Goal: Transaction & Acquisition: Purchase product/service

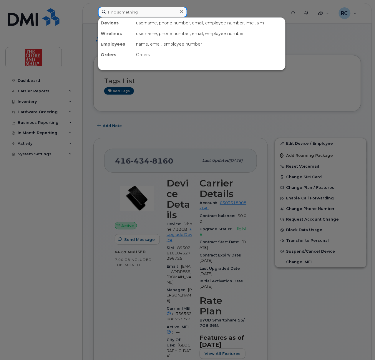
click at [142, 10] on input at bounding box center [142, 12] width 89 height 11
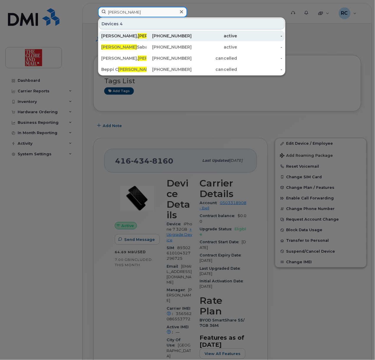
type input "rosa"
click at [138, 35] on span "Rosa" at bounding box center [156, 35] width 36 height 5
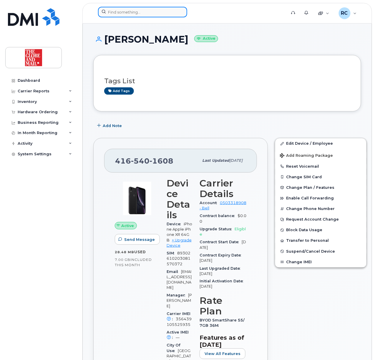
click at [151, 14] on input at bounding box center [142, 12] width 89 height 11
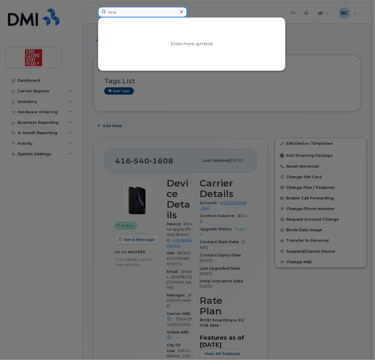
type input "nice"
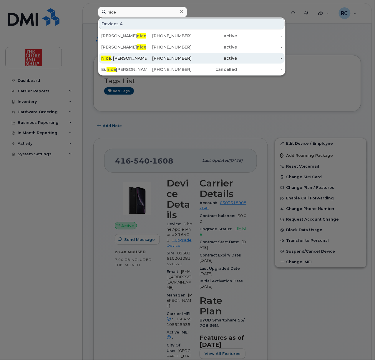
click at [119, 59] on div "Nice , Dianne" at bounding box center [123, 58] width 45 height 6
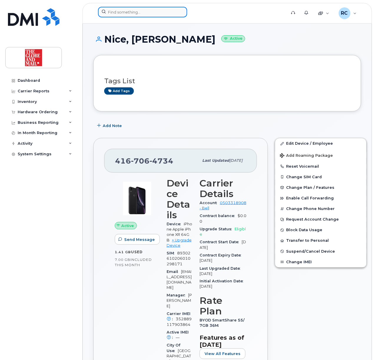
click at [134, 12] on input at bounding box center [142, 12] width 89 height 11
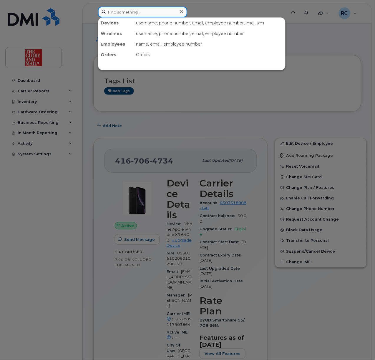
type input "w"
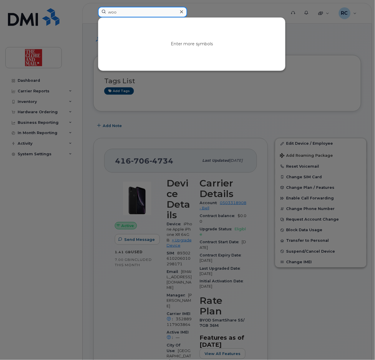
type input "woo"
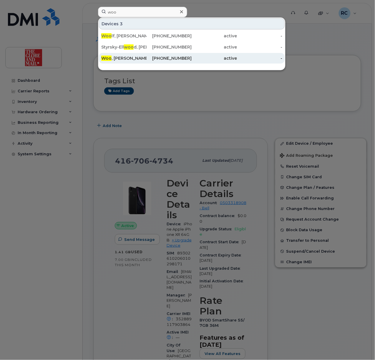
click at [126, 56] on div "Woo , Andrea" at bounding box center [123, 58] width 45 height 6
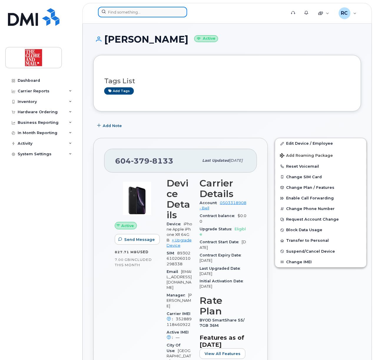
click at [157, 14] on input at bounding box center [142, 12] width 89 height 11
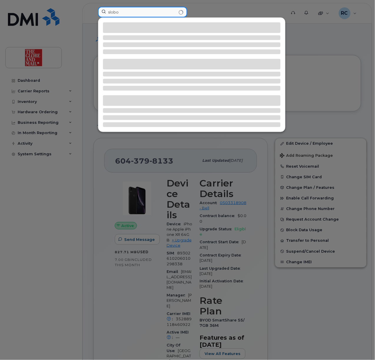
type input "slobo"
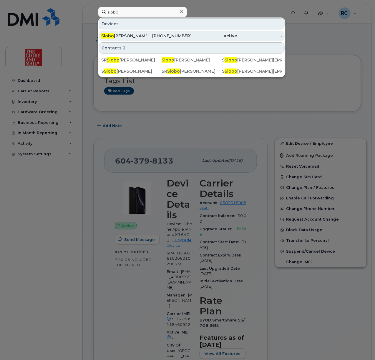
click at [176, 35] on div "416-522-2654" at bounding box center [169, 36] width 45 height 6
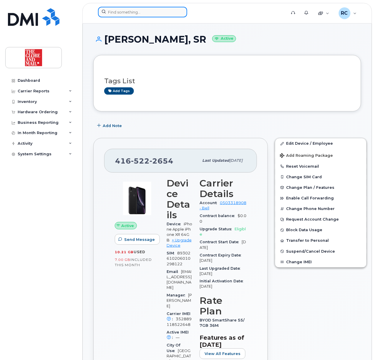
click at [151, 13] on input at bounding box center [142, 12] width 89 height 11
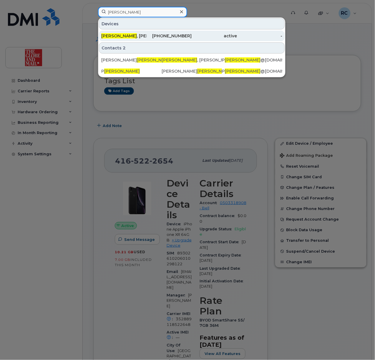
type input "hicks"
click at [109, 38] on span "Hicks" at bounding box center [119, 35] width 36 height 5
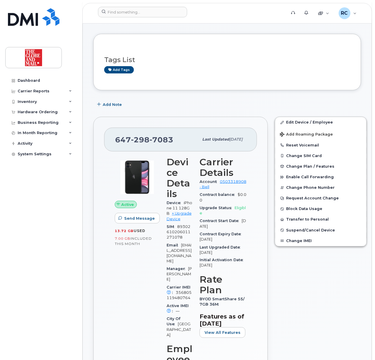
scroll to position [39, 0]
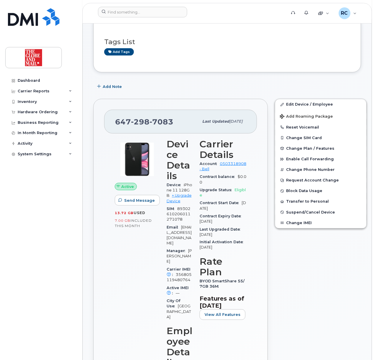
click at [242, 44] on h3 "Tags List" at bounding box center [227, 41] width 246 height 7
click at [132, 14] on input at bounding box center [142, 12] width 89 height 11
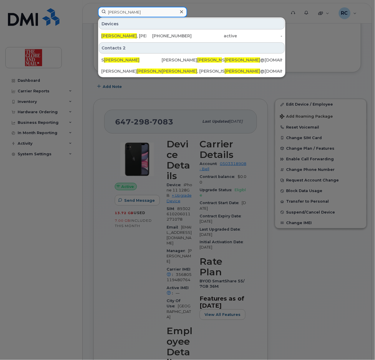
type input "[PERSON_NAME]"
click at [151, 12] on input "[PERSON_NAME]" at bounding box center [142, 12] width 89 height 11
click at [183, 10] on icon at bounding box center [181, 11] width 3 height 5
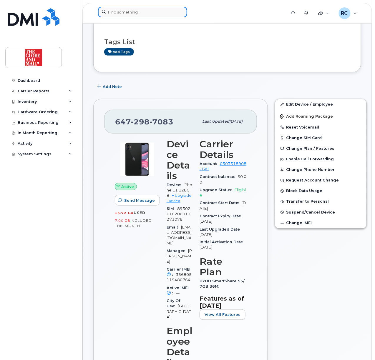
click at [161, 10] on input at bounding box center [142, 12] width 89 height 11
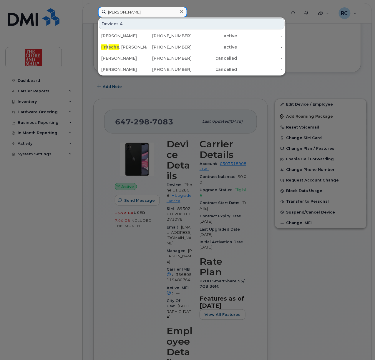
type input "[PERSON_NAME]"
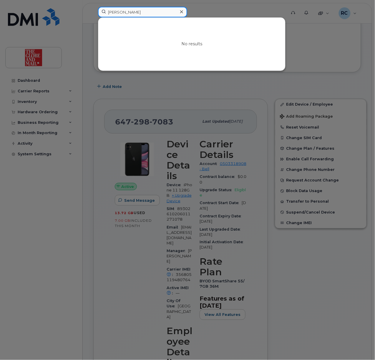
drag, startPoint x: 148, startPoint y: 14, endPoint x: -20, endPoint y: 14, distance: 167.5
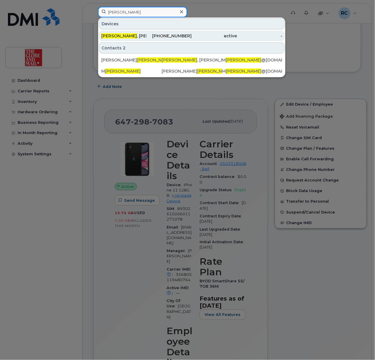
type input "fritsche"
click at [124, 35] on div "Fritsche , Mitchel" at bounding box center [123, 36] width 45 height 6
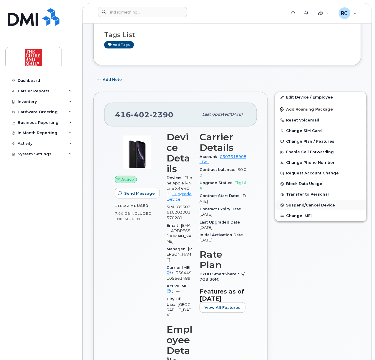
scroll to position [118, 0]
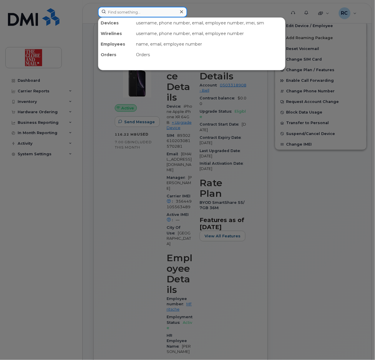
click at [141, 12] on input at bounding box center [142, 12] width 89 height 11
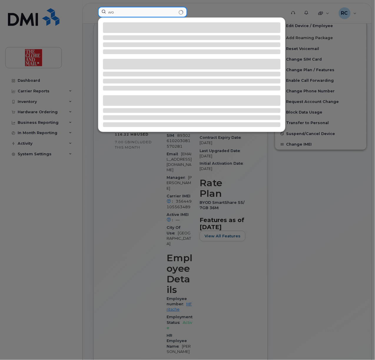
type input "w"
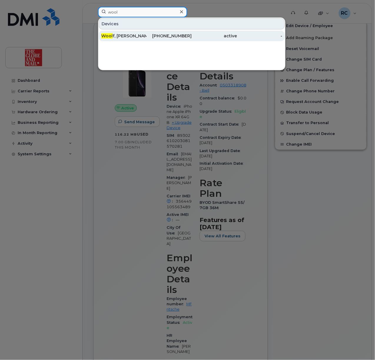
type input "wool"
click at [126, 35] on div "Wool f, Marie" at bounding box center [123, 36] width 45 height 6
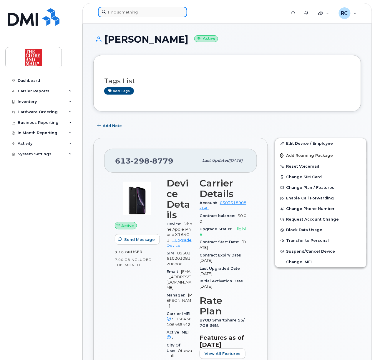
click at [150, 12] on input at bounding box center [142, 12] width 89 height 11
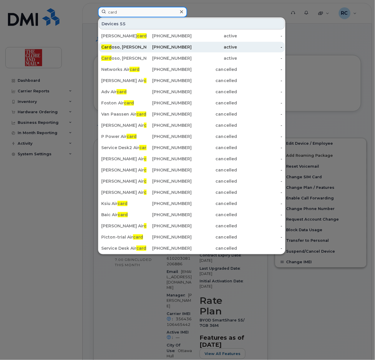
type input "card"
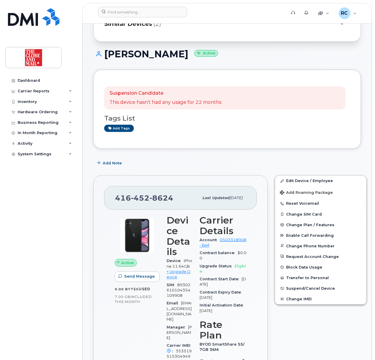
scroll to position [157, 0]
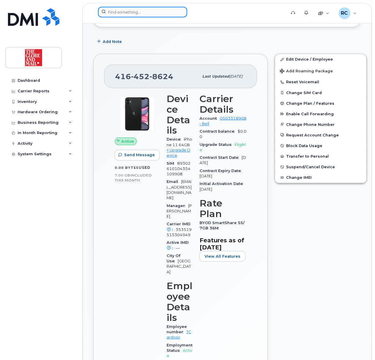
click at [149, 13] on input at bounding box center [142, 12] width 89 height 11
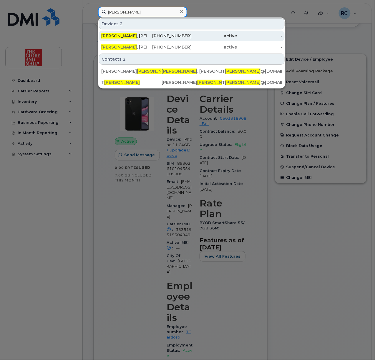
type input "cardoso"
click at [123, 37] on div "Cardoso , Tom" at bounding box center [123, 36] width 45 height 6
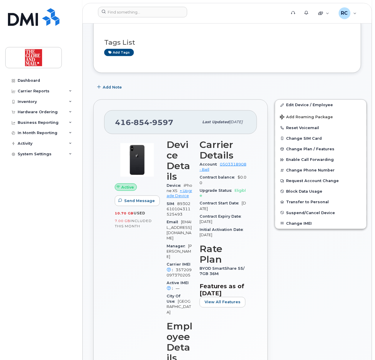
scroll to position [157, 0]
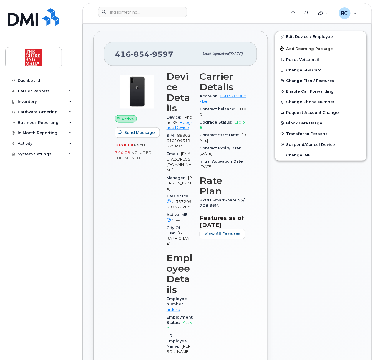
click at [133, 255] on div "Active Send Message 10.70 GB  used 7.00 GB  included this month" at bounding box center [137, 251] width 52 height 367
click at [229, 290] on div "Carrier Details Account 0503318908 - Bell Contract balance $0.00 Upgrade Status…" at bounding box center [223, 251] width 54 height 367
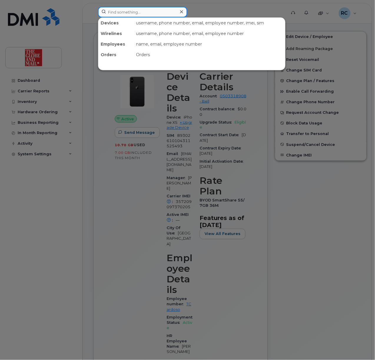
click at [142, 13] on input at bounding box center [142, 12] width 89 height 11
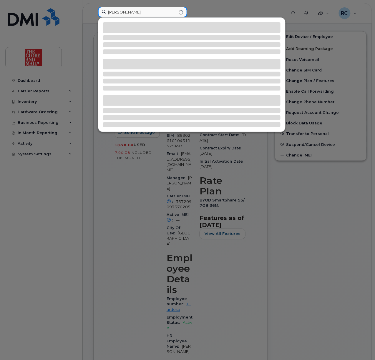
type input "cardoso"
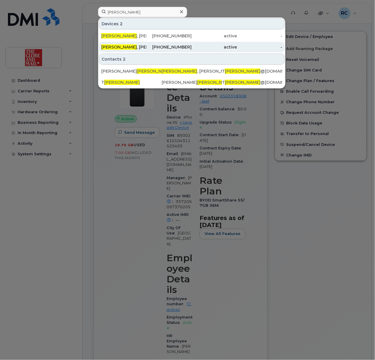
click at [129, 45] on div "Cardoso , Tom" at bounding box center [123, 47] width 45 height 6
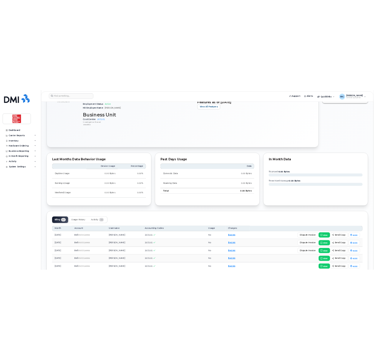
scroll to position [118, 0]
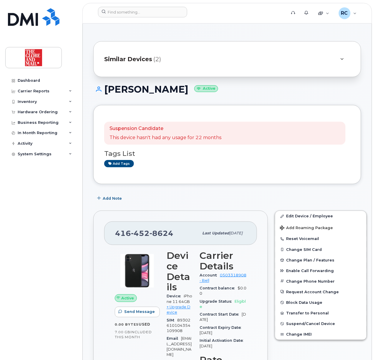
scroll to position [39, 0]
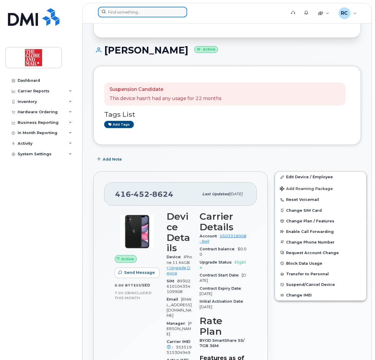
click at [151, 17] on div at bounding box center [190, 12] width 185 height 11
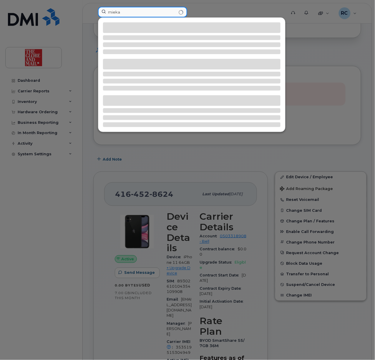
type input "mieka"
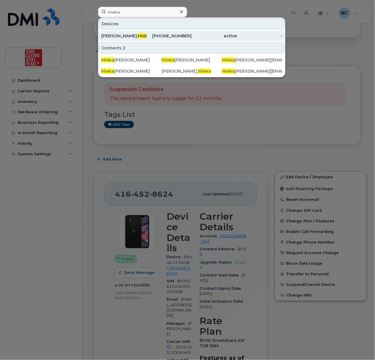
click at [147, 41] on div "Moore, Mieka" at bounding box center [169, 36] width 45 height 11
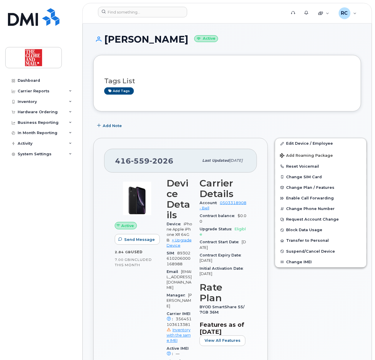
click at [246, 125] on div "Add Note" at bounding box center [227, 125] width 268 height 11
click at [152, 16] on input at bounding box center [142, 12] width 89 height 11
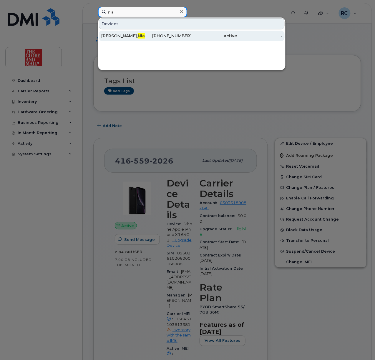
type input "nia"
click at [147, 39] on div "[PERSON_NAME]" at bounding box center [169, 36] width 45 height 11
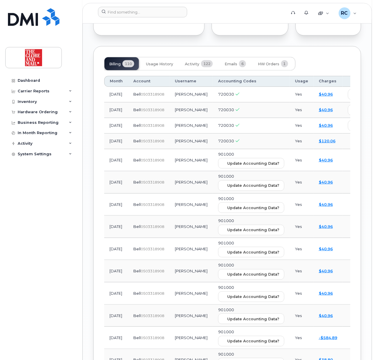
scroll to position [767, 0]
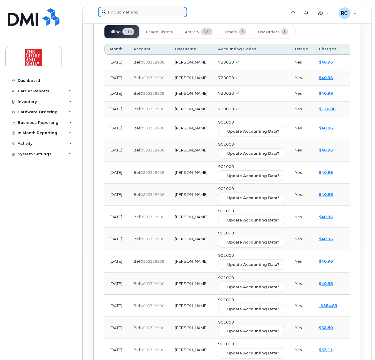
click at [163, 15] on input at bounding box center [142, 12] width 89 height 11
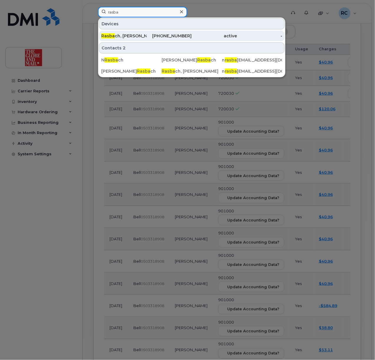
type input "rasba"
click at [131, 37] on div "Rasba ch, Noreen" at bounding box center [123, 36] width 45 height 6
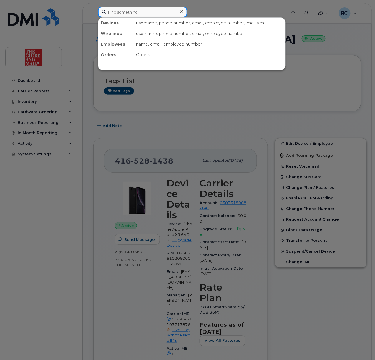
click at [127, 17] on div "Devices username, phone number, email, employee number, imei, sim Wirelines use…" at bounding box center [190, 12] width 185 height 11
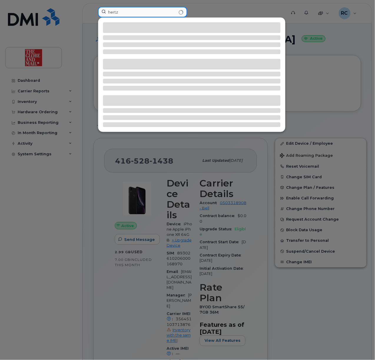
type input "hertz"
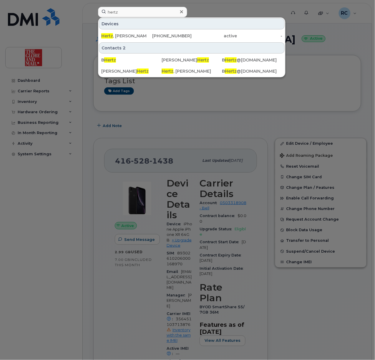
drag, startPoint x: 110, startPoint y: 35, endPoint x: 134, endPoint y: 42, distance: 25.2
click at [110, 36] on span "Hertz" at bounding box center [107, 35] width 12 height 5
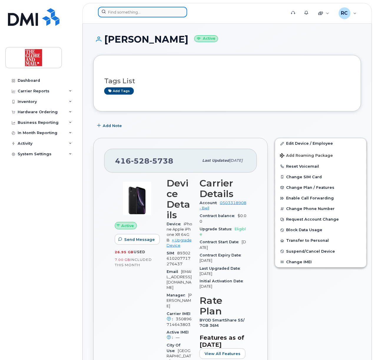
click at [148, 14] on input at bounding box center [142, 12] width 89 height 11
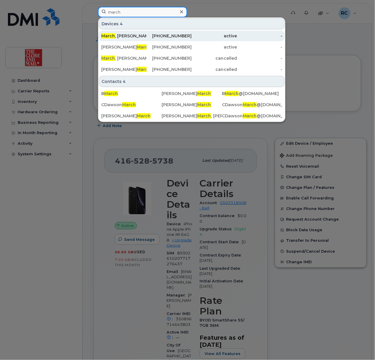
type input "march"
click at [120, 35] on div "March , Barbara" at bounding box center [123, 36] width 45 height 6
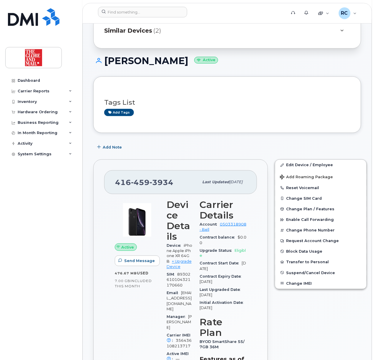
scroll to position [78, 0]
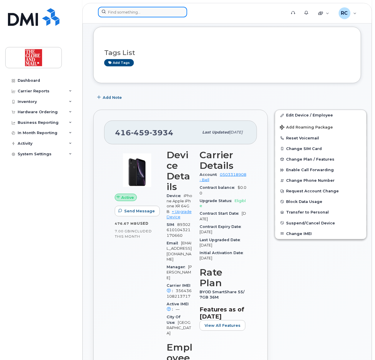
click at [136, 11] on input at bounding box center [142, 12] width 89 height 11
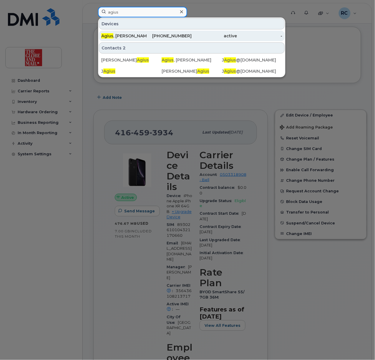
type input "agius"
click at [151, 34] on div "416-550-1075" at bounding box center [169, 36] width 45 height 6
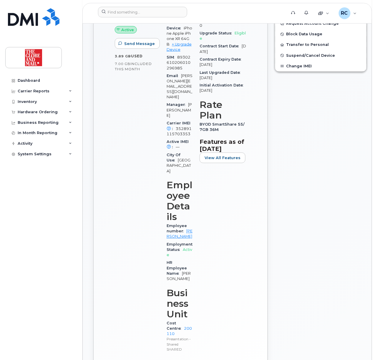
scroll to position [392, 0]
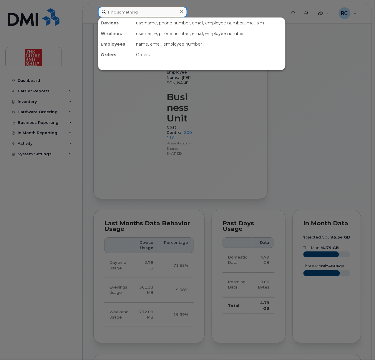
click at [125, 16] on input at bounding box center [142, 12] width 89 height 11
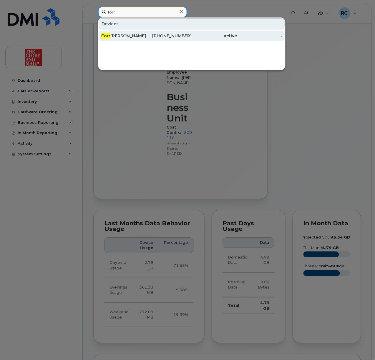
type input "forr"
click at [129, 38] on div "Forr ester, Janice" at bounding box center [123, 36] width 45 height 6
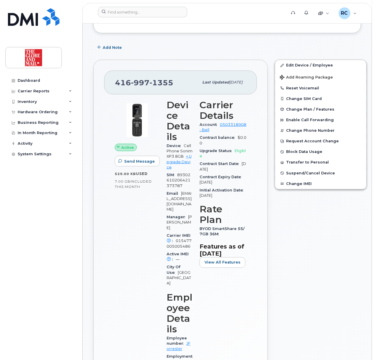
scroll to position [157, 0]
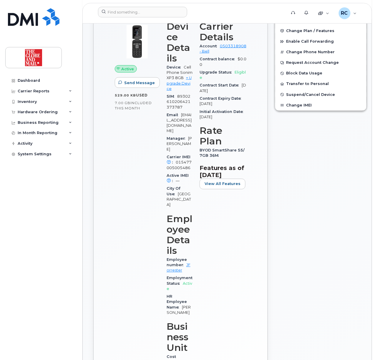
click at [125, 164] on div "Active Send Message 529.00 KB  used 7.00 GB  included this month" at bounding box center [137, 207] width 52 height 378
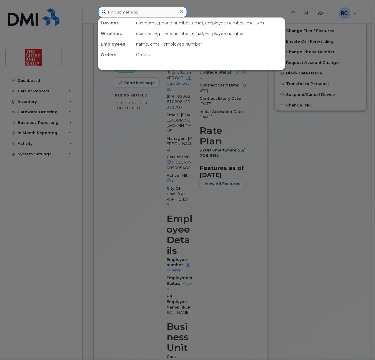
click at [171, 14] on input at bounding box center [142, 12] width 89 height 11
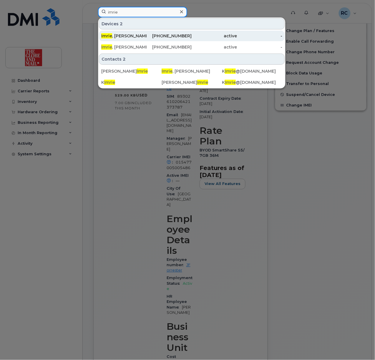
type input "imrie"
click at [164, 37] on div "[PHONE_NUMBER]" at bounding box center [169, 36] width 45 height 6
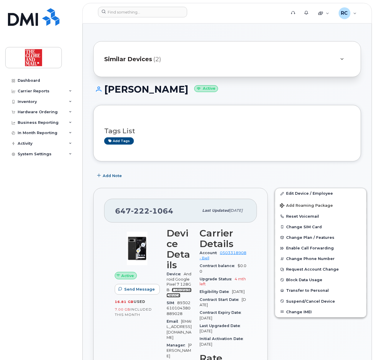
click at [179, 295] on link "+ Upgrade Device" at bounding box center [179, 293] width 25 height 10
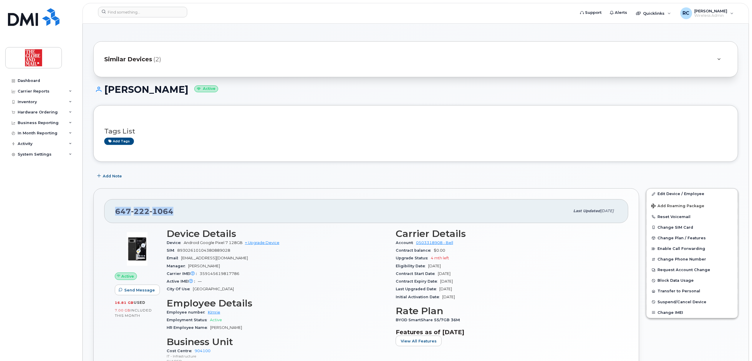
drag, startPoint x: 182, startPoint y: 209, endPoint x: 135, endPoint y: 211, distance: 46.9
click at [112, 210] on div "647 222 1064 Last updated Sep 17, 2024" at bounding box center [366, 211] width 524 height 24
copy span "647 222 1064"
drag, startPoint x: 266, startPoint y: 243, endPoint x: 274, endPoint y: 241, distance: 7.6
click at [266, 243] on link "+ Upgrade Device" at bounding box center [262, 242] width 34 height 4
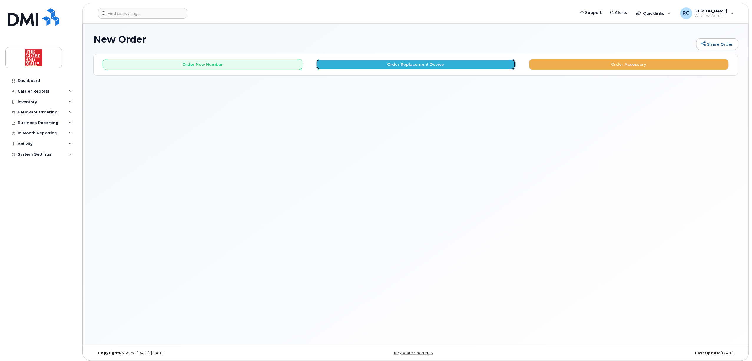
click at [375, 65] on button "Order Replacement Device" at bounding box center [416, 64] width 200 height 11
click at [416, 64] on button "Order Replacement Device" at bounding box center [416, 64] width 200 height 11
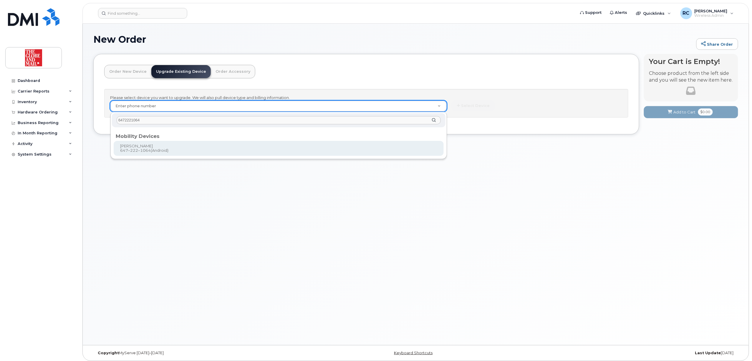
type input "6472221064"
type input "244058"
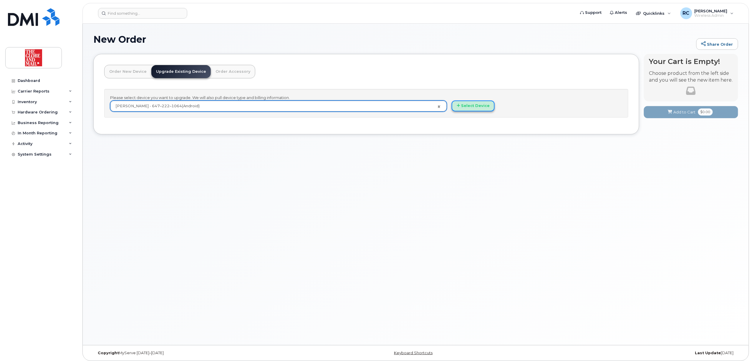
click at [474, 101] on button "Select Device" at bounding box center [473, 105] width 43 height 11
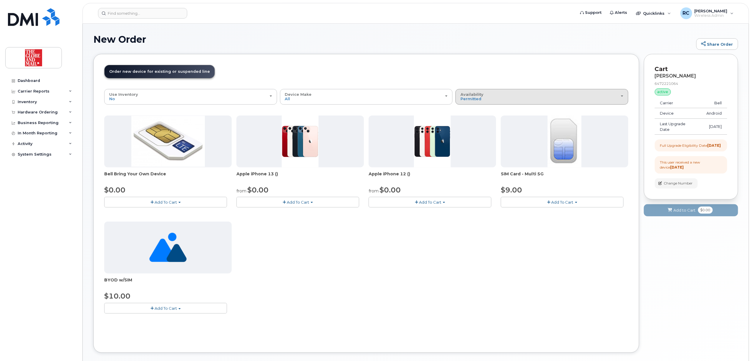
click at [486, 98] on div "Availability Permitted All" at bounding box center [541, 96] width 163 height 9
click at [479, 120] on div "All" at bounding box center [542, 120] width 170 height 7
click at [477, 98] on span "Permitted" at bounding box center [470, 98] width 21 height 5
click at [464, 120] on label "All" at bounding box center [463, 120] width 12 height 7
click at [0, 0] on input "All" at bounding box center [0, 0] width 0 height 0
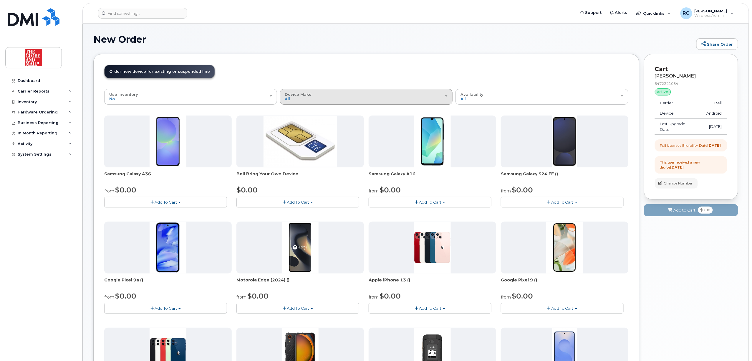
click at [344, 102] on button "Device Make All Android Cell Phone HUB iPhone Unknown" at bounding box center [366, 96] width 173 height 15
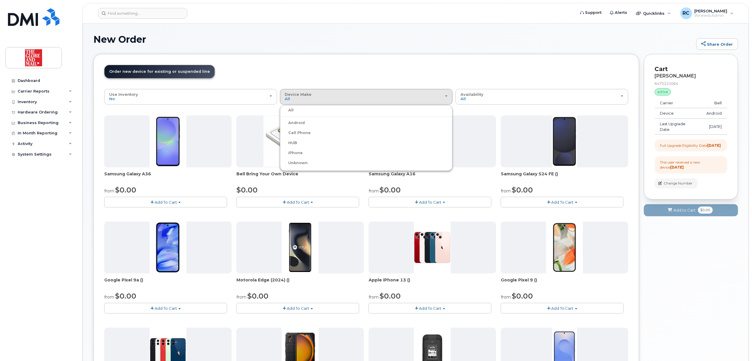
click at [298, 124] on label "Android" at bounding box center [293, 122] width 24 height 7
click at [0, 0] on input "Android" at bounding box center [0, 0] width 0 height 0
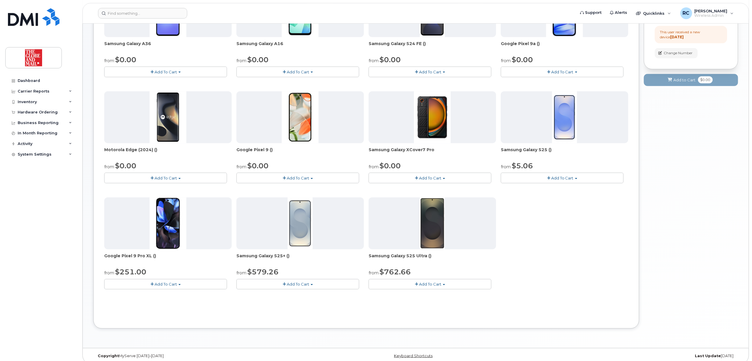
scroll to position [137, 0]
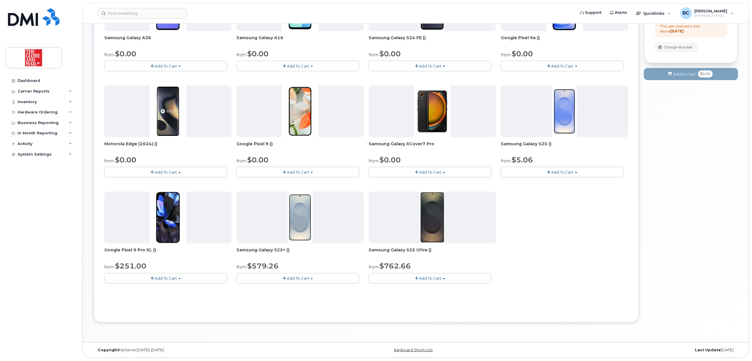
click at [164, 276] on span "Add To Cart" at bounding box center [166, 278] width 22 height 5
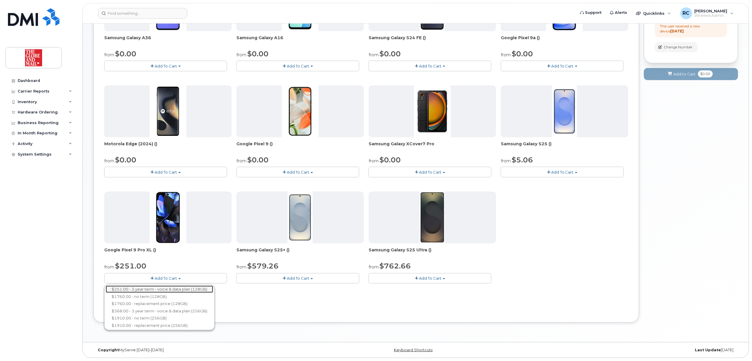
click at [119, 287] on link "$251.00 - 3 year term - voice & data plan (128GB)" at bounding box center [159, 288] width 107 height 7
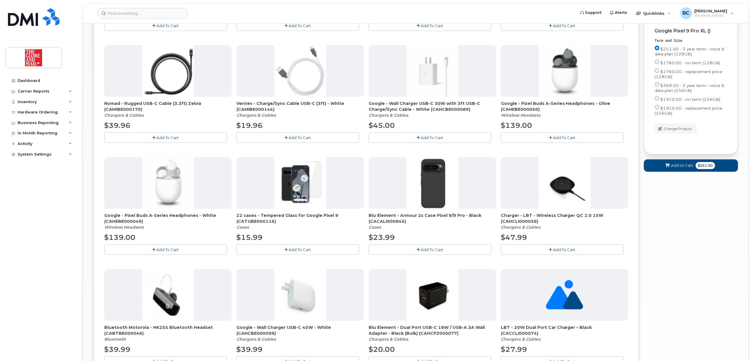
scroll to position [256, 0]
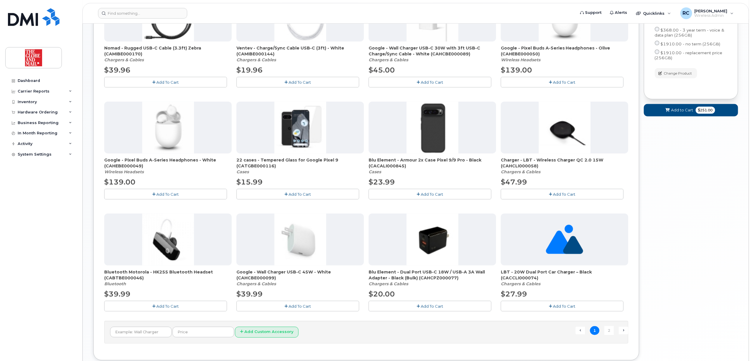
click at [311, 307] on span "Add To Cart" at bounding box center [300, 306] width 22 height 5
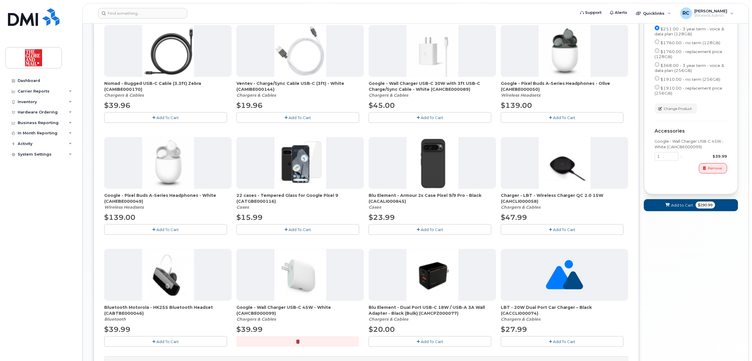
scroll to position [177, 0]
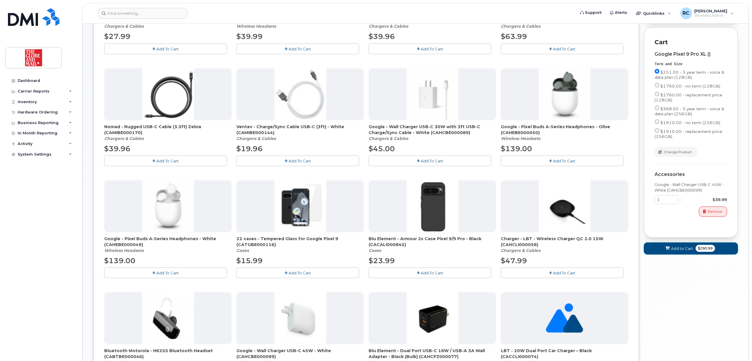
click at [681, 253] on button "Add to Cart $290.99" at bounding box center [691, 248] width 94 height 12
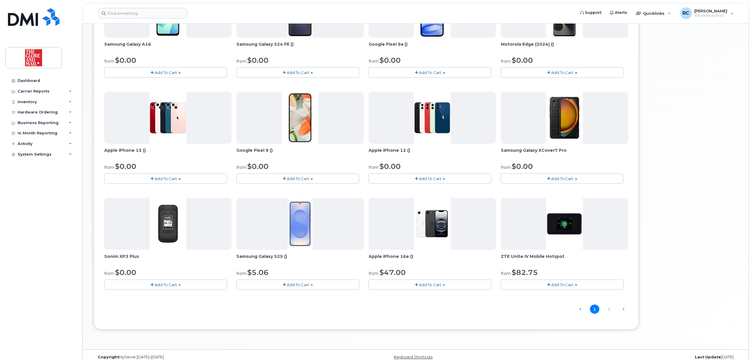
scroll to position [39, 0]
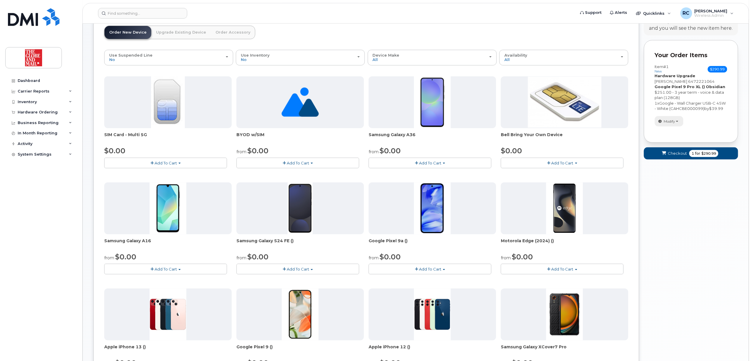
click at [672, 124] on span "Modify" at bounding box center [669, 121] width 11 height 5
click at [672, 196] on div "Your Cart is Empty! Choose product from the left side and you will see the new …" at bounding box center [691, 275] width 94 height 520
click at [668, 126] on button "Modify" at bounding box center [669, 121] width 29 height 10
click at [670, 134] on link "change" at bounding box center [683, 130] width 56 height 7
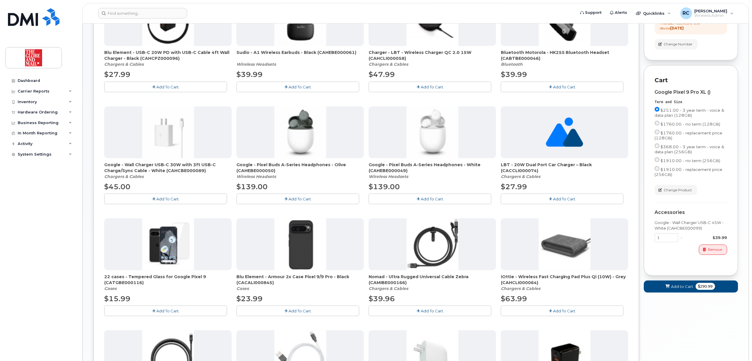
scroll to position [98, 0]
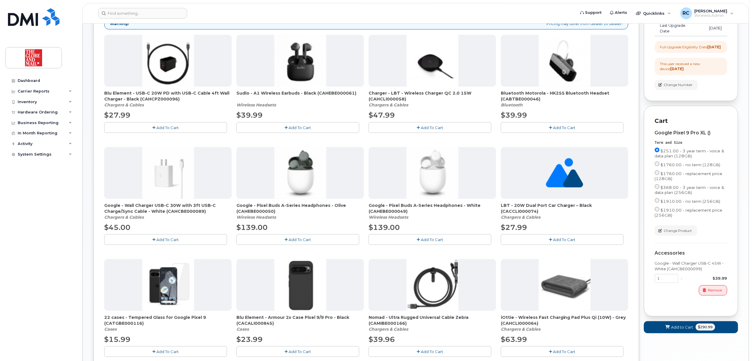
click at [672, 234] on button "Change Product" at bounding box center [676, 230] width 42 height 10
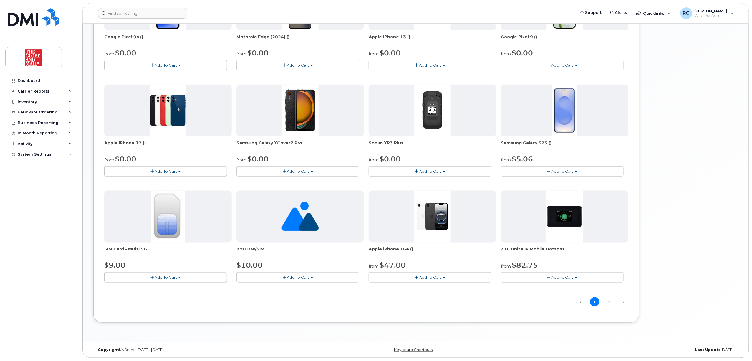
scroll to position [0, 0]
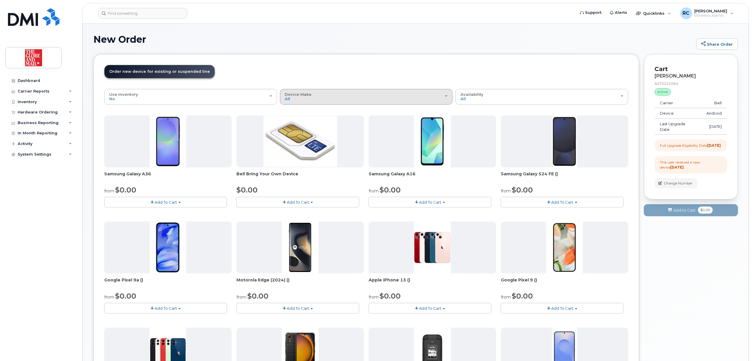
click at [326, 96] on div "Device Make All Android Cell Phone HUB iPhone Unknown" at bounding box center [366, 96] width 163 height 9
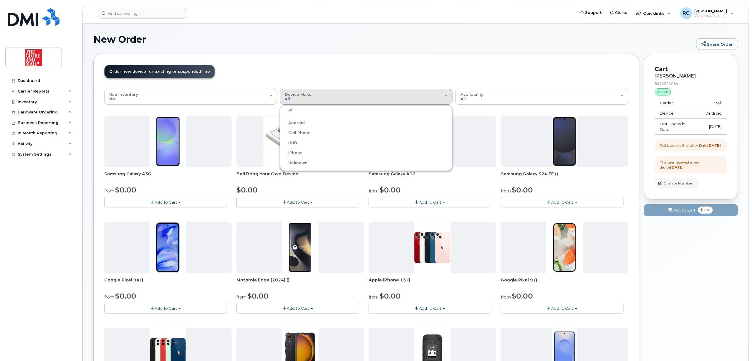
click at [309, 122] on div "Android" at bounding box center [366, 122] width 170 height 7
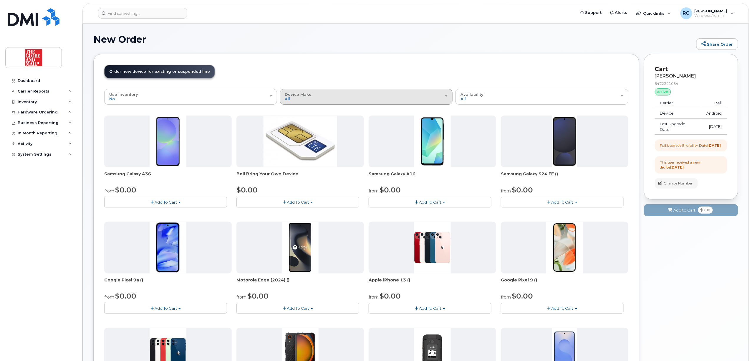
click at [310, 100] on div "Device Make All Android Cell Phone HUB iPhone Unknown" at bounding box center [366, 96] width 163 height 9
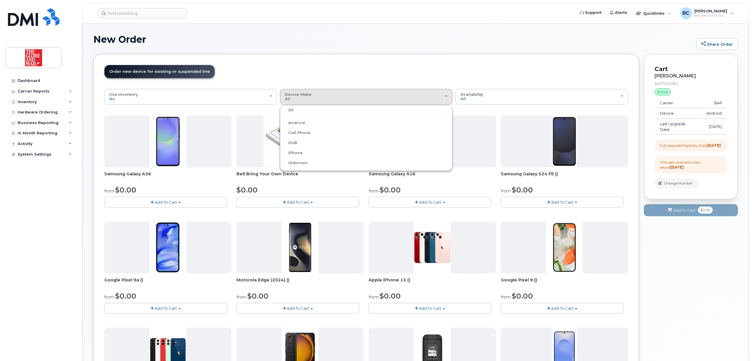
click at [299, 124] on label "Android" at bounding box center [293, 122] width 24 height 7
click at [0, 0] on input "Android" at bounding box center [0, 0] width 0 height 0
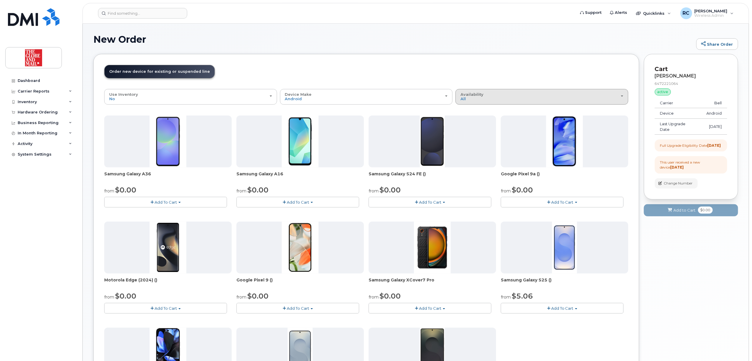
click at [501, 95] on div "Availability Permitted All" at bounding box center [541, 96] width 163 height 9
click at [464, 122] on label "All" at bounding box center [463, 120] width 12 height 7
click at [0, 0] on input "All" at bounding box center [0, 0] width 0 height 0
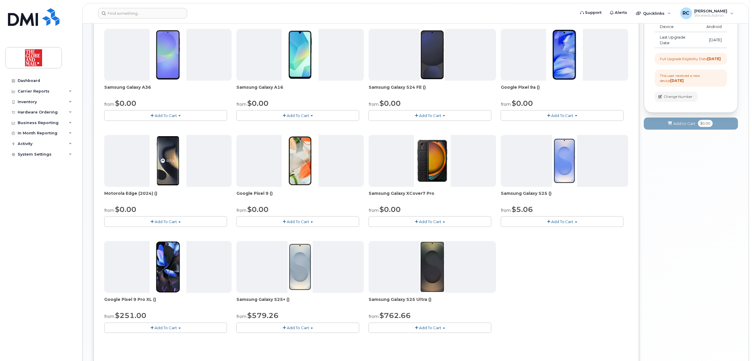
scroll to position [137, 0]
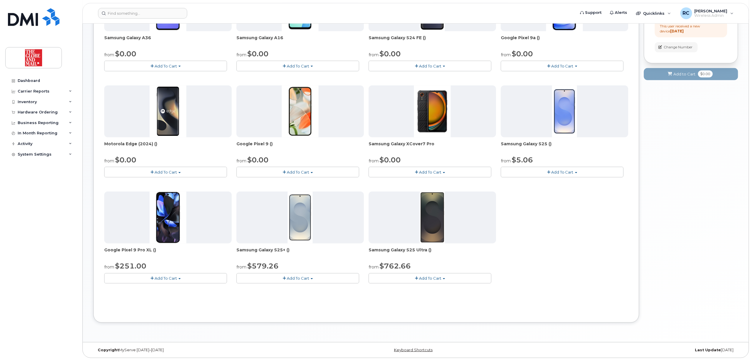
click at [165, 281] on button "Add To Cart" at bounding box center [165, 278] width 123 height 10
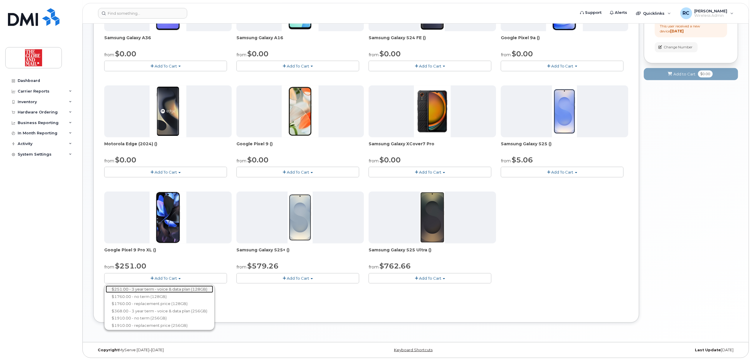
click at [144, 290] on link "$251.00 - 3 year term - voice & data plan (128GB)" at bounding box center [159, 288] width 107 height 7
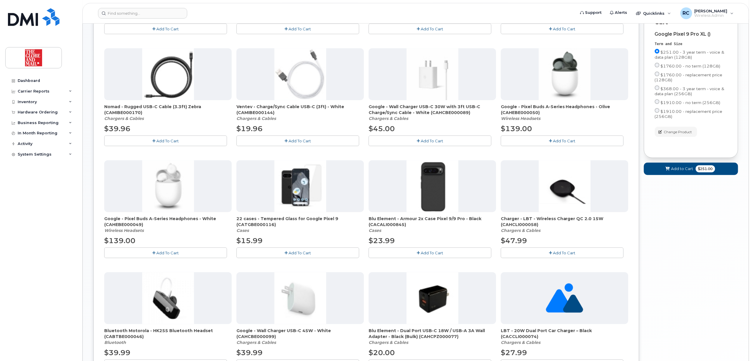
scroll to position [295, 0]
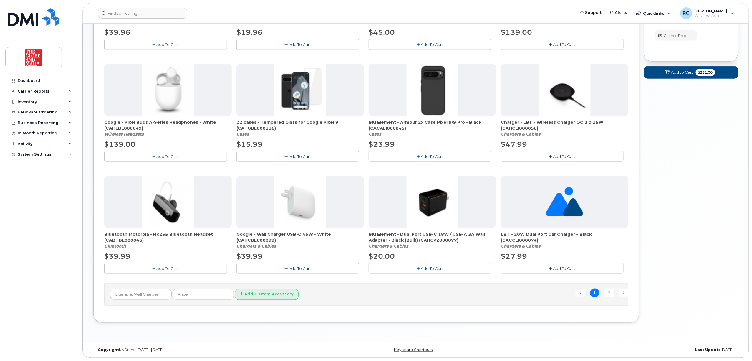
click at [301, 267] on span "Add To Cart" at bounding box center [300, 268] width 22 height 5
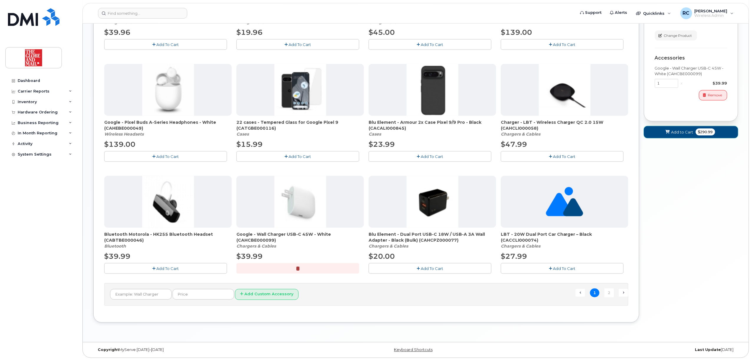
click at [673, 135] on span "Add to Cart" at bounding box center [682, 132] width 22 height 6
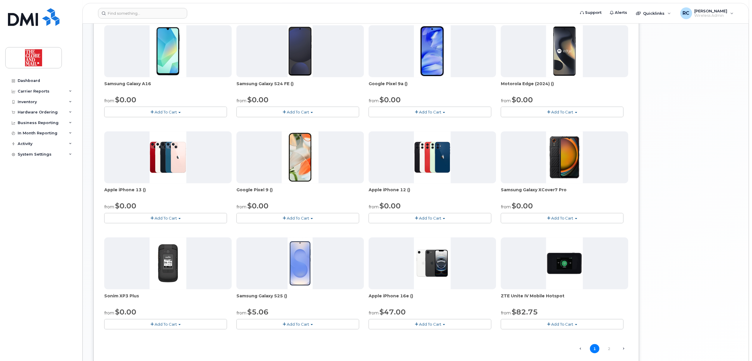
scroll to position [0, 0]
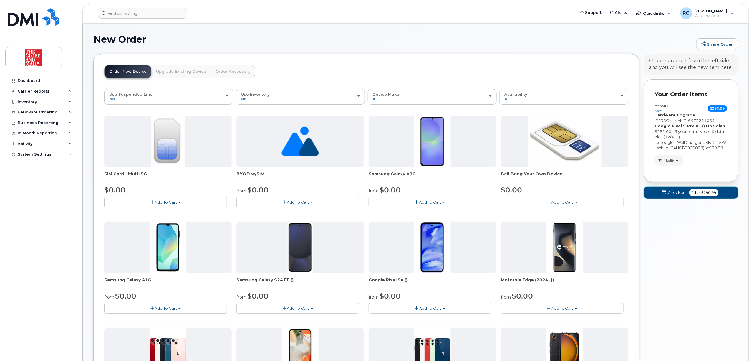
drag, startPoint x: 672, startPoint y: 199, endPoint x: 682, endPoint y: 256, distance: 57.8
click at [682, 256] on div "Your Cart is Empty! Choose product from the left side and you will see the new …" at bounding box center [691, 314] width 94 height 520
click at [672, 195] on span "Checkout" at bounding box center [677, 193] width 19 height 6
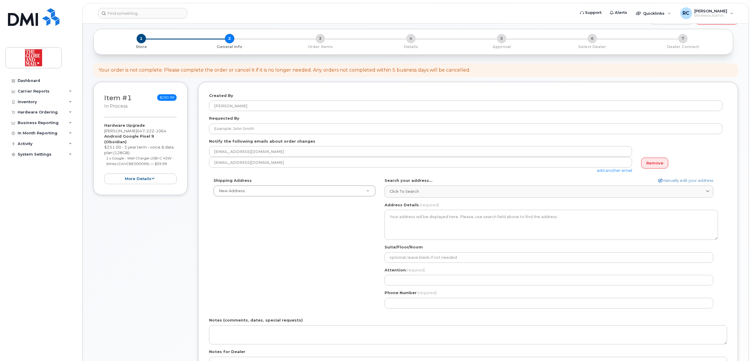
scroll to position [39, 0]
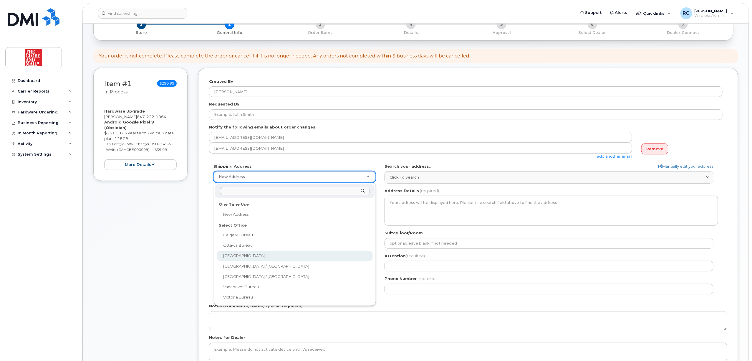
select select
type textarea "351 King St E. Toronto Ontario M5A 1L1"
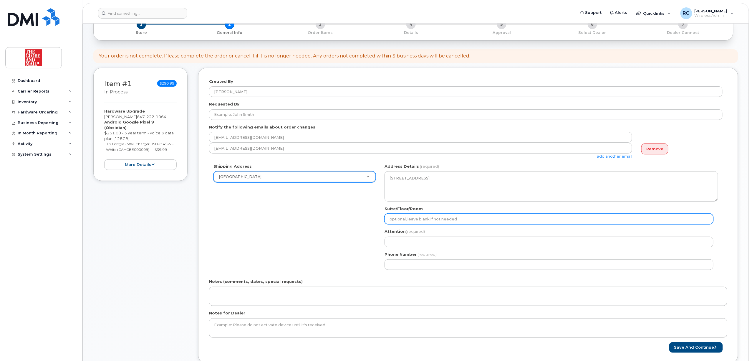
click at [447, 221] on input "Suite/Floor/Room" at bounding box center [549, 218] width 329 height 11
type input "16th floor"
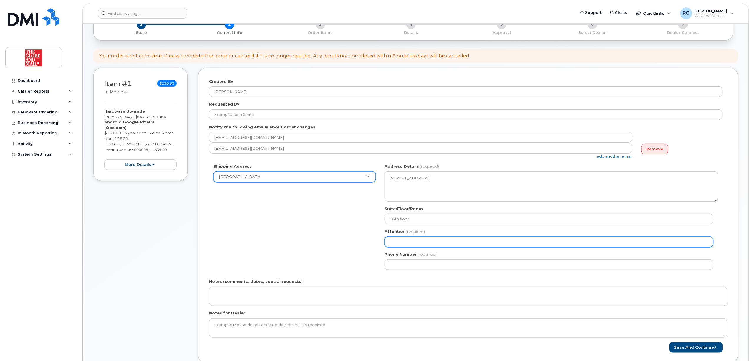
click at [409, 243] on input "Attention (required)" at bounding box center [549, 241] width 329 height 11
select select
type input "I"
select select
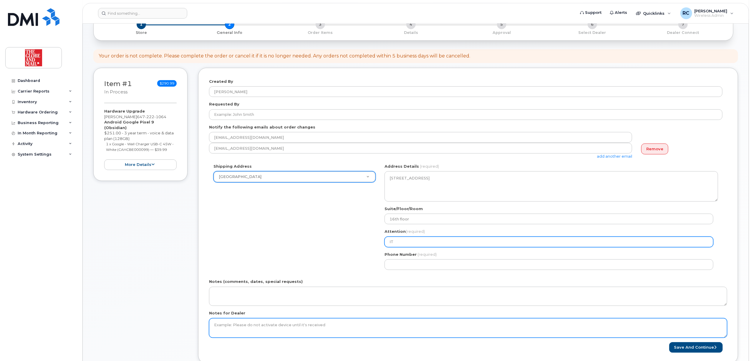
type input "IT Support"
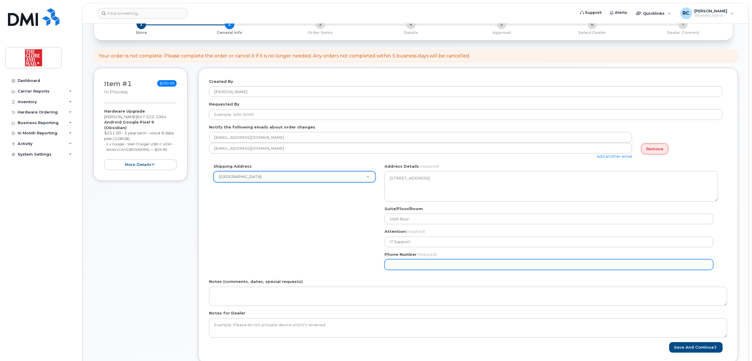
click at [430, 266] on input "Phone Number" at bounding box center [549, 264] width 329 height 11
select select
type input "416585529"
select select
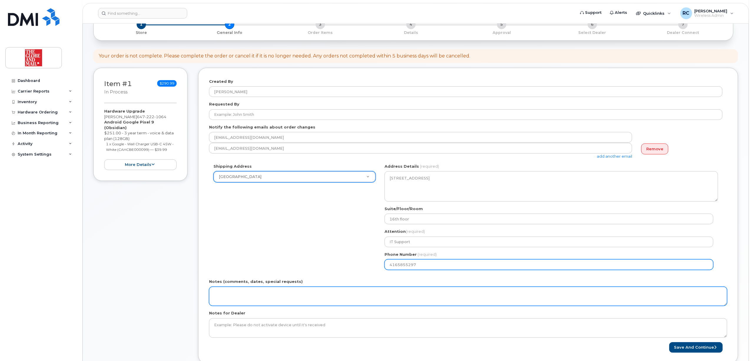
type input "4165855297"
click at [390, 295] on textarea "Notes (comments, dates, special requests)" at bounding box center [468, 295] width 518 height 19
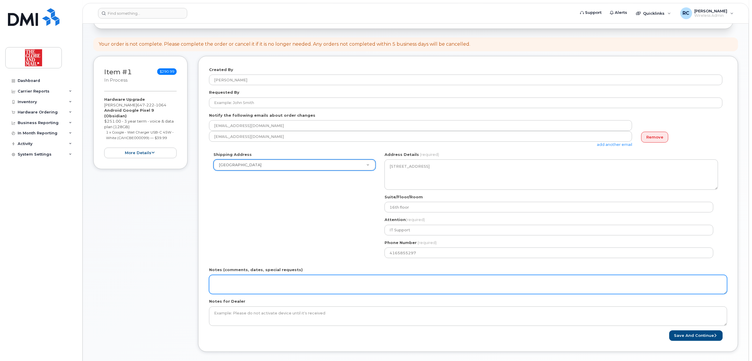
scroll to position [0, 0]
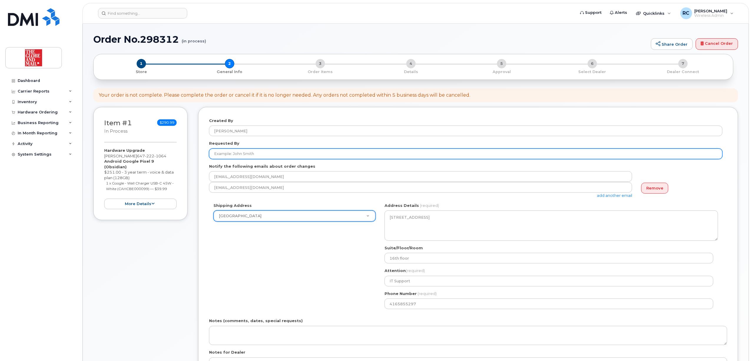
click at [276, 155] on input "Requested By" at bounding box center [465, 153] width 513 height 11
click at [273, 156] on input "Requested By" at bounding box center [465, 153] width 513 height 11
type input "[PERSON_NAME]"
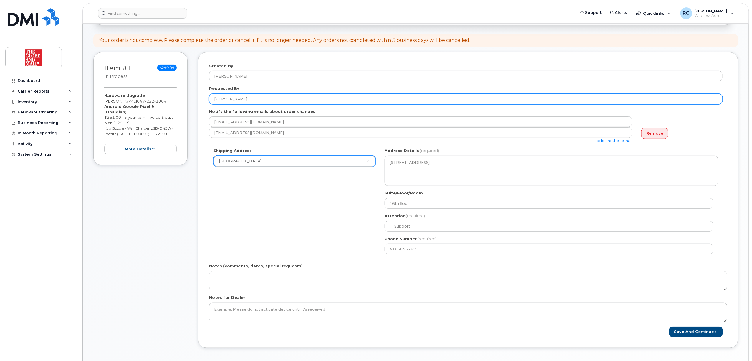
scroll to position [196, 0]
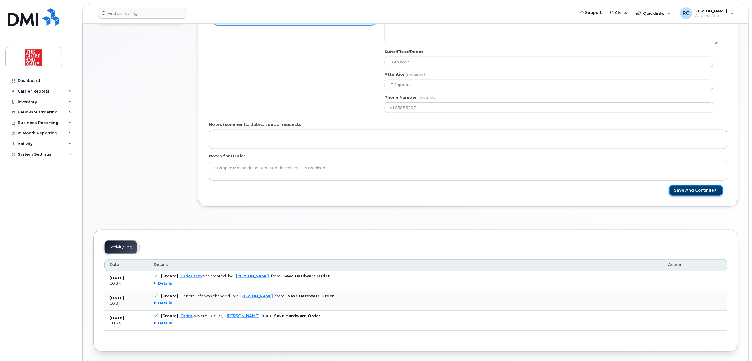
click at [700, 190] on button "Save and Continue" at bounding box center [696, 190] width 54 height 11
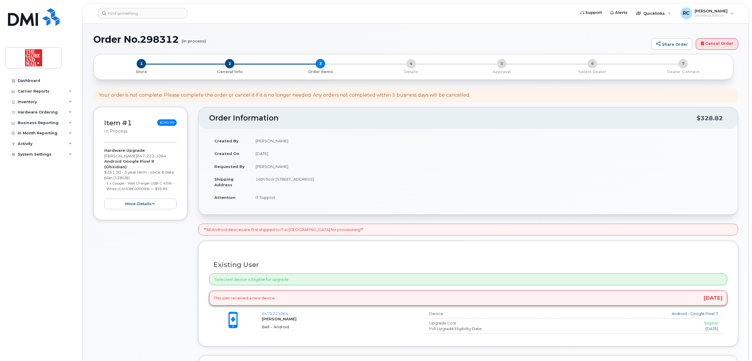
scroll to position [196, 0]
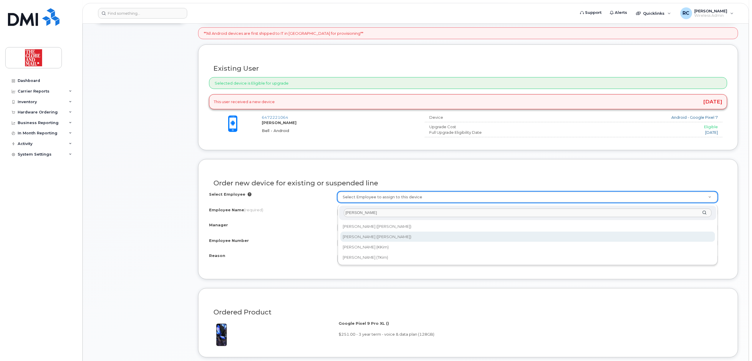
type input "[PERSON_NAME]"
type input "90409"
type input "[PERSON_NAME]"
select select "90595"
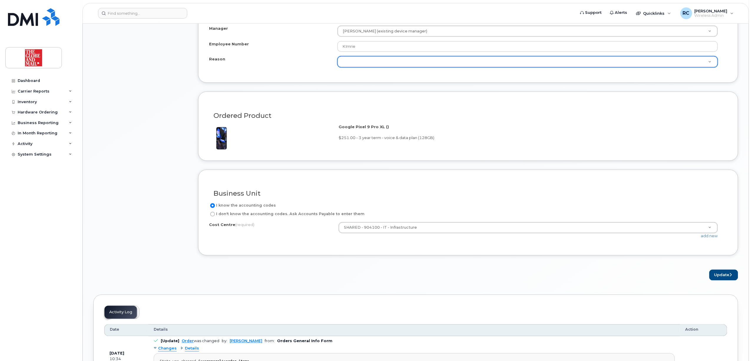
scroll to position [353, 0]
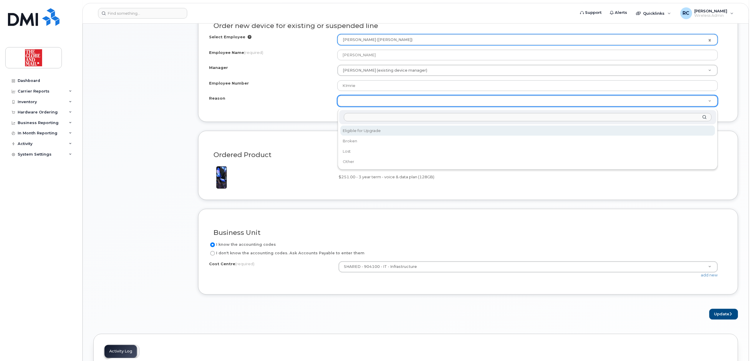
select select "eligible_for_upgrade"
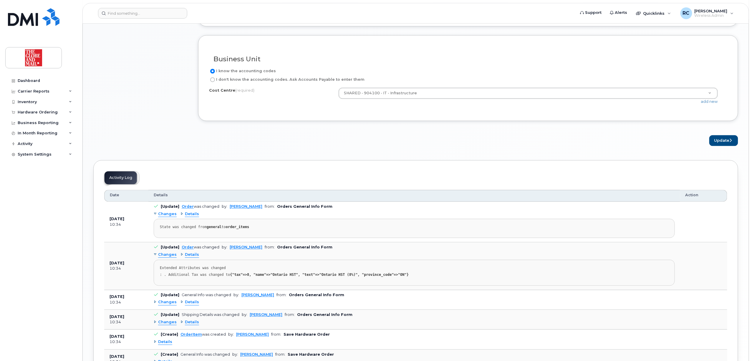
scroll to position [549, 0]
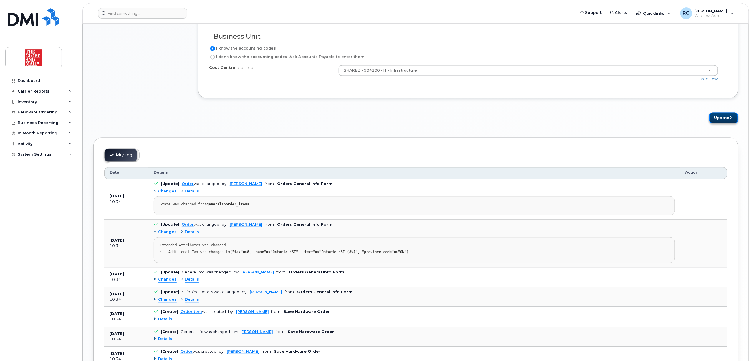
click at [723, 120] on button "Update" at bounding box center [723, 117] width 29 height 11
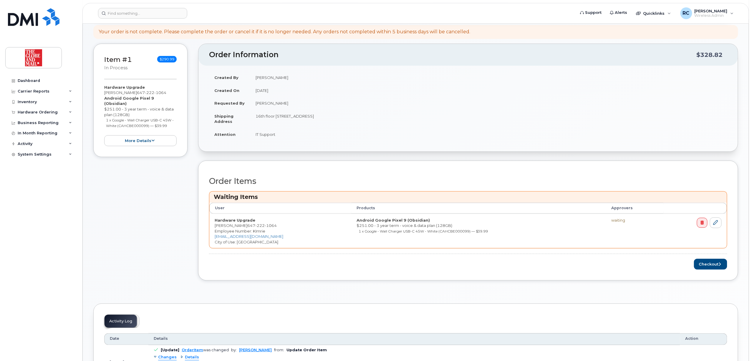
scroll to position [157, 0]
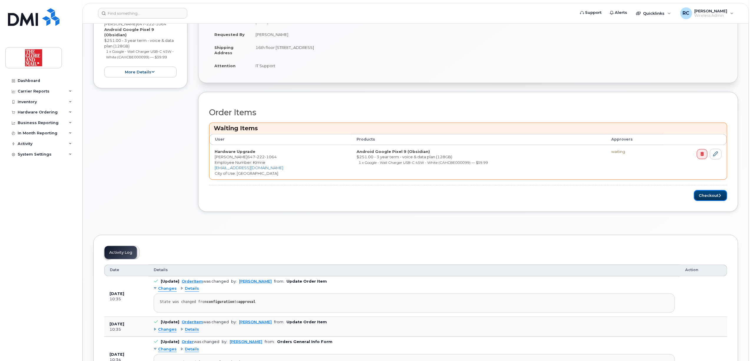
drag, startPoint x: 708, startPoint y: 196, endPoint x: 436, endPoint y: 247, distance: 277.1
click at [440, 248] on div "Notice Successfully updated... × Share This Order If you want to allow others t…" at bounding box center [415, 221] width 645 height 648
click at [700, 194] on button "Checkout" at bounding box center [710, 195] width 33 height 11
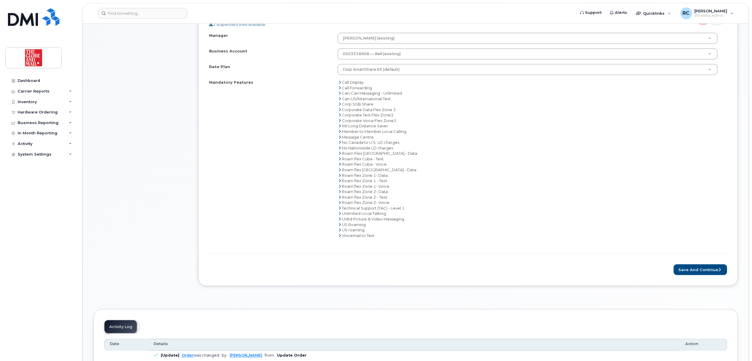
scroll to position [275, 0]
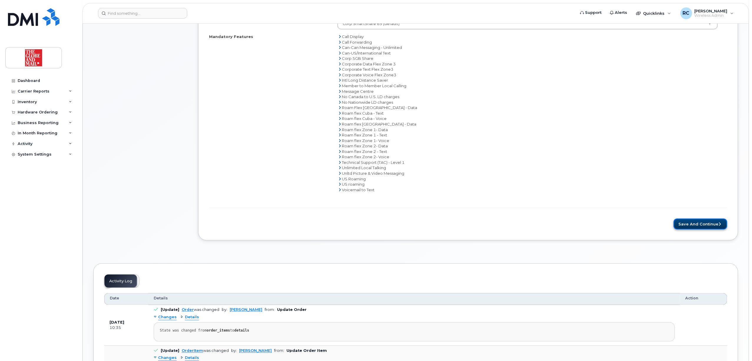
click at [705, 226] on button "Save and Continue" at bounding box center [701, 223] width 54 height 11
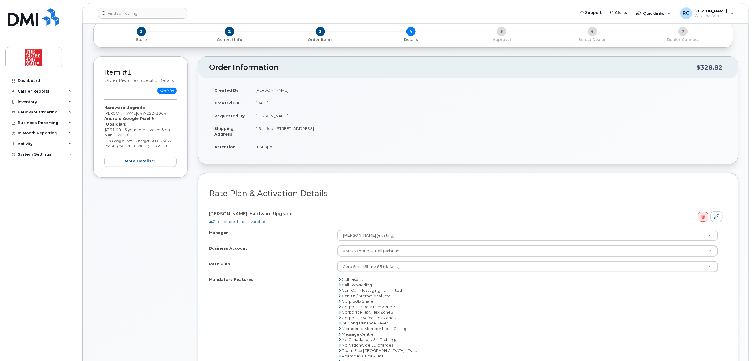
scroll to position [0, 0]
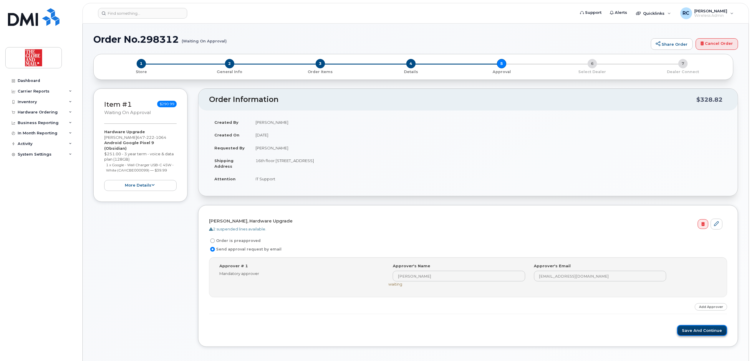
click at [701, 332] on button "Save and Continue" at bounding box center [702, 330] width 50 height 11
click at [689, 336] on button "Save and Continue" at bounding box center [702, 335] width 50 height 11
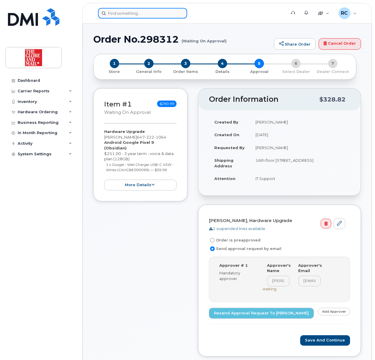
click at [124, 15] on input at bounding box center [142, 13] width 89 height 11
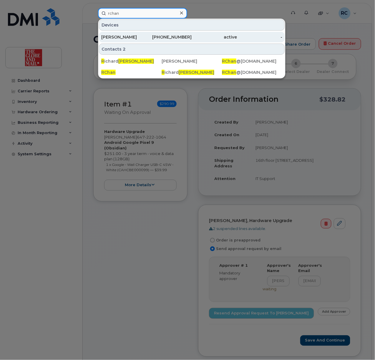
type input "rchan"
click at [151, 39] on div "416-436-7927" at bounding box center [169, 37] width 45 height 6
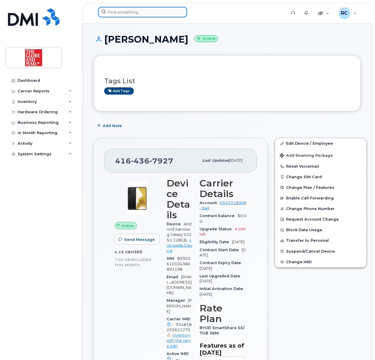
click at [116, 14] on input at bounding box center [142, 12] width 89 height 11
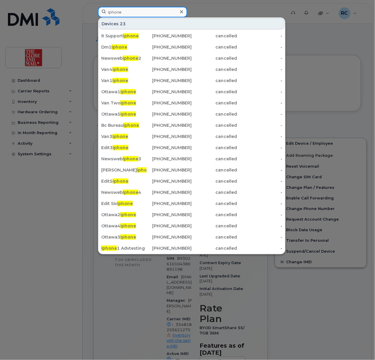
type input "iphone"
click at [184, 12] on div at bounding box center [181, 12] width 9 height 9
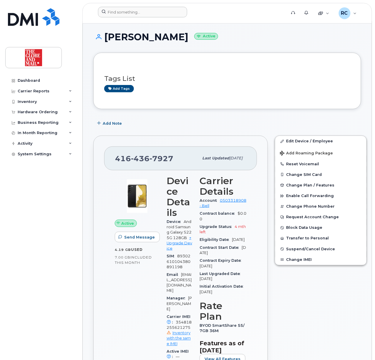
scroll to position [39, 0]
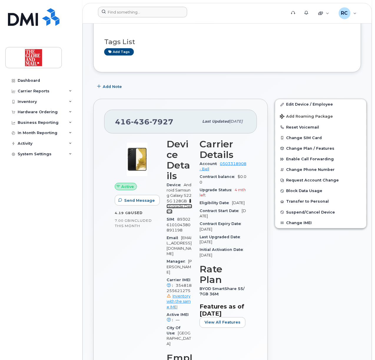
click at [179, 206] on link "+ Upgrade Device" at bounding box center [180, 206] width 26 height 15
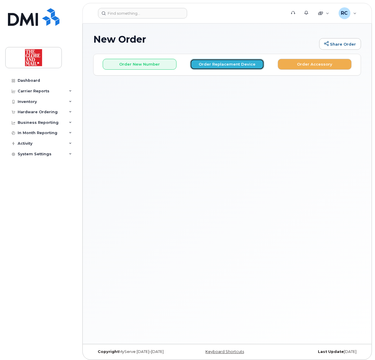
click at [218, 65] on button "Order Replacement Device" at bounding box center [227, 64] width 74 height 11
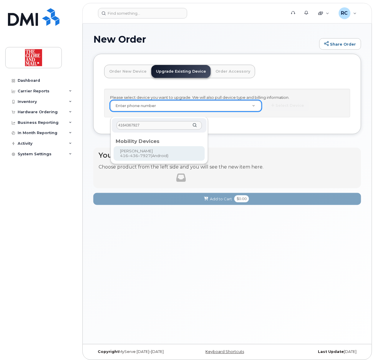
type input "4164367927"
type input "243752"
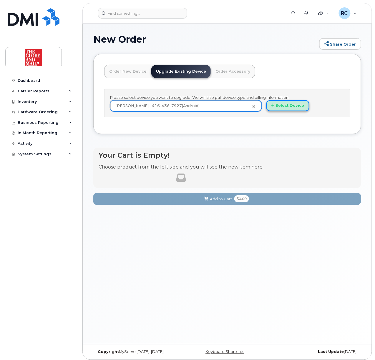
click at [266, 110] on button "Select Device" at bounding box center [287, 105] width 43 height 11
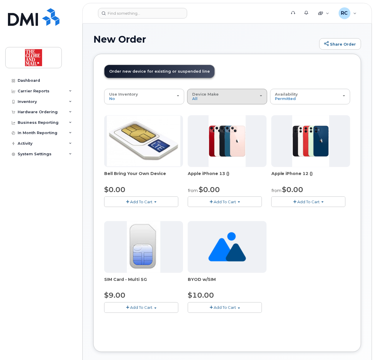
click at [192, 94] on span "Device Make" at bounding box center [205, 94] width 27 height 5
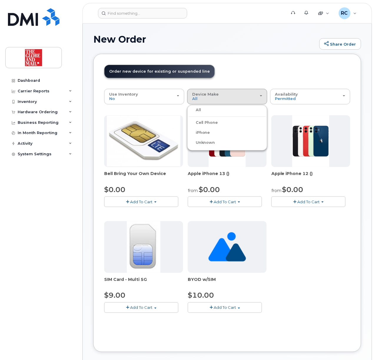
click at [189, 133] on label "iPhone" at bounding box center [199, 132] width 21 height 7
click at [0, 0] on input "iPhone" at bounding box center [0, 0] width 0 height 0
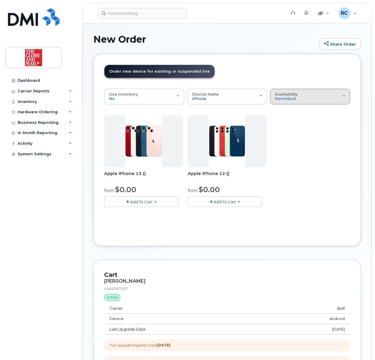
click at [275, 95] on div "Availability Permitted All" at bounding box center [310, 96] width 70 height 9
click at [272, 120] on div "All" at bounding box center [310, 120] width 77 height 7
click at [275, 94] on span "Availability" at bounding box center [286, 94] width 23 height 5
click at [272, 121] on label "All" at bounding box center [278, 120] width 12 height 7
click at [0, 0] on input "All" at bounding box center [0, 0] width 0 height 0
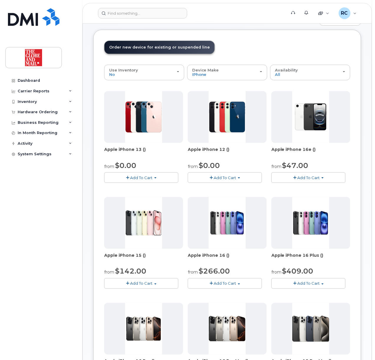
scroll to position [20, 0]
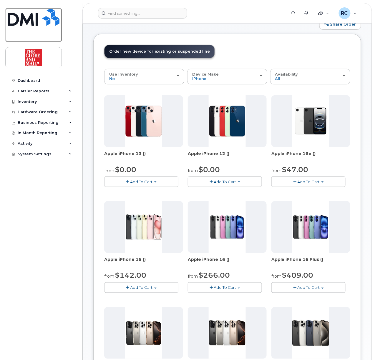
click at [19, 15] on img at bounding box center [34, 17] width 52 height 18
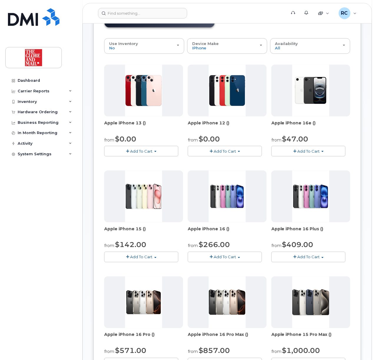
scroll to position [0, 0]
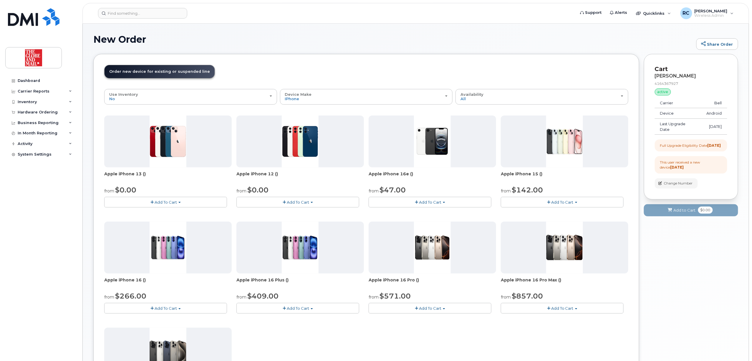
drag, startPoint x: 356, startPoint y: 221, endPoint x: 361, endPoint y: 216, distance: 6.5
click at [375, 97] on button "Device Make All Android Cell Phone HUB iPhone Unknown" at bounding box center [366, 96] width 173 height 15
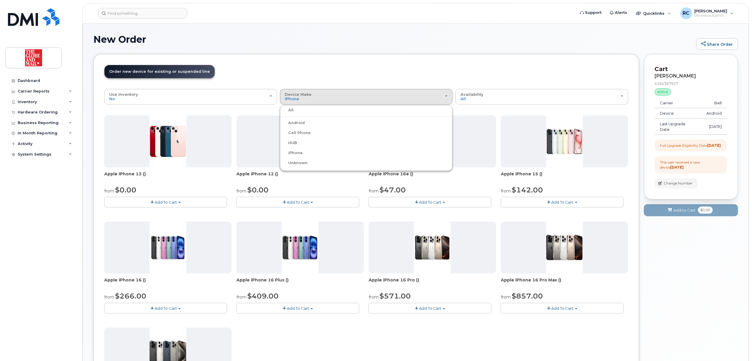
click at [296, 123] on label "Android" at bounding box center [293, 122] width 24 height 7
click at [0, 0] on input "Android" at bounding box center [0, 0] width 0 height 0
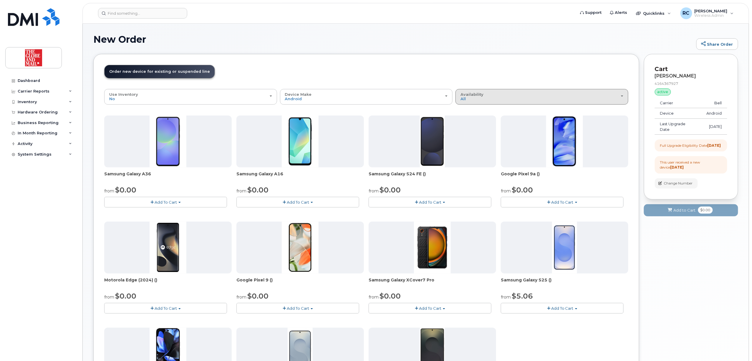
click at [375, 100] on div "Availability Permitted All" at bounding box center [541, 96] width 163 height 9
click at [375, 121] on label "All" at bounding box center [463, 120] width 12 height 7
click at [0, 0] on input "All" at bounding box center [0, 0] width 0 height 0
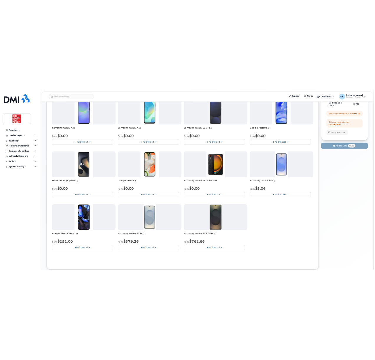
scroll to position [137, 0]
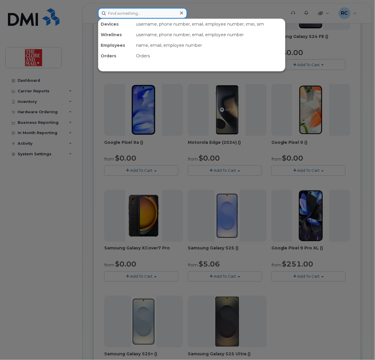
click at [112, 12] on input at bounding box center [142, 13] width 89 height 11
type input "justin"
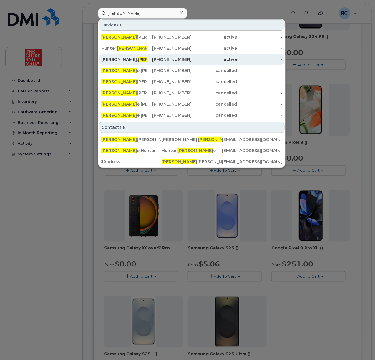
click at [118, 62] on div "Andrews, Justin" at bounding box center [123, 60] width 45 height 6
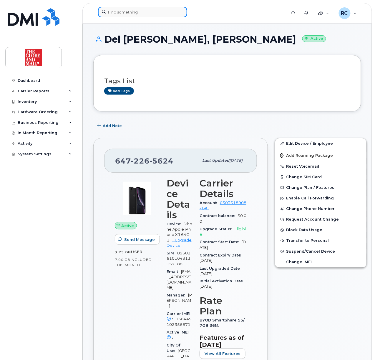
click at [150, 12] on input at bounding box center [142, 12] width 89 height 11
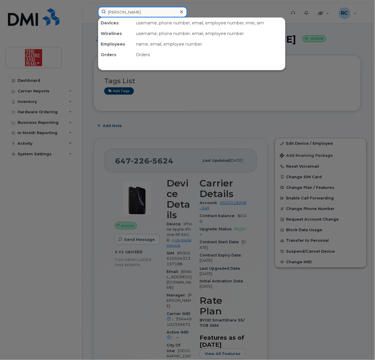
type input "sauter"
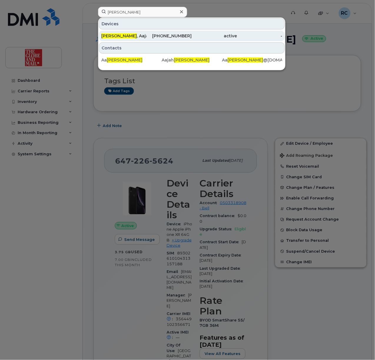
click at [196, 36] on div "active" at bounding box center [214, 36] width 45 height 6
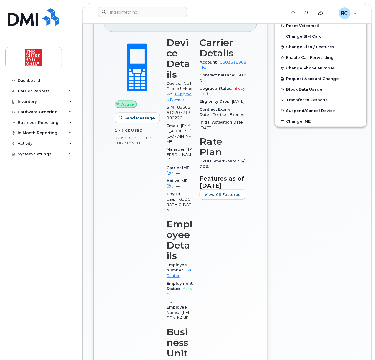
scroll to position [157, 0]
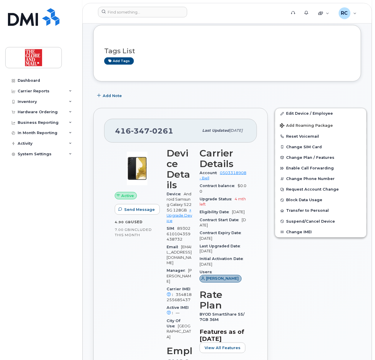
scroll to position [39, 0]
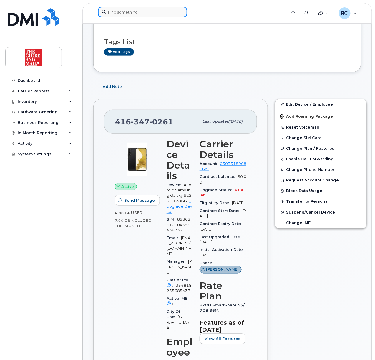
click at [167, 15] on input at bounding box center [142, 12] width 89 height 11
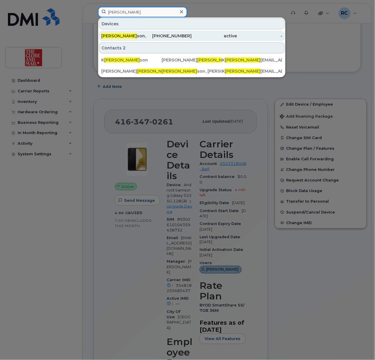
type input "[PERSON_NAME]"
click at [113, 38] on span "[PERSON_NAME]" at bounding box center [119, 35] width 36 height 5
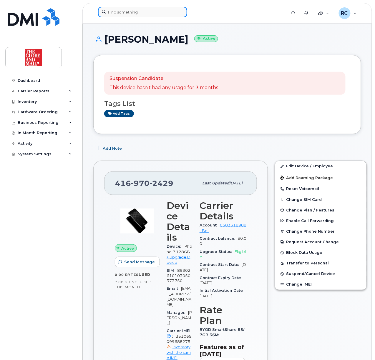
click at [128, 10] on input at bounding box center [142, 12] width 89 height 11
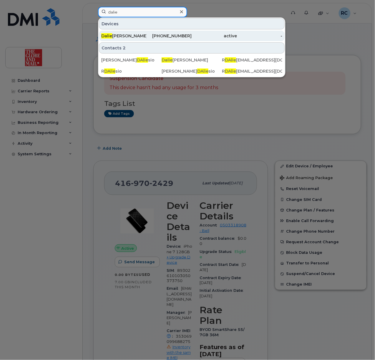
type input "dalie"
click at [127, 39] on div "[PERSON_NAME] sio, [PERSON_NAME]" at bounding box center [123, 36] width 45 height 6
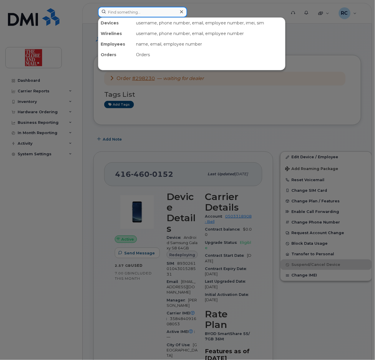
click at [130, 14] on input at bounding box center [142, 12] width 89 height 11
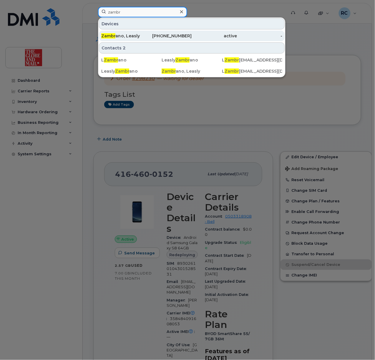
type input "zambr"
click at [112, 35] on span "Zambr" at bounding box center [108, 35] width 14 height 5
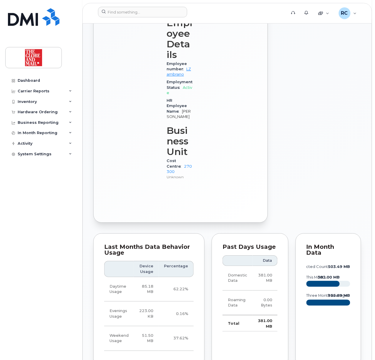
scroll to position [118, 0]
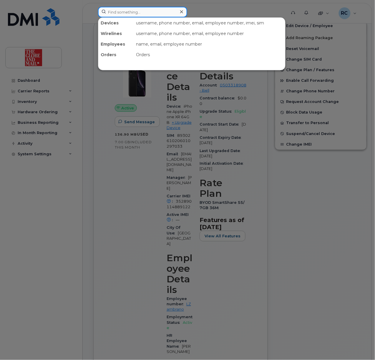
click at [127, 16] on input at bounding box center [142, 12] width 89 height 11
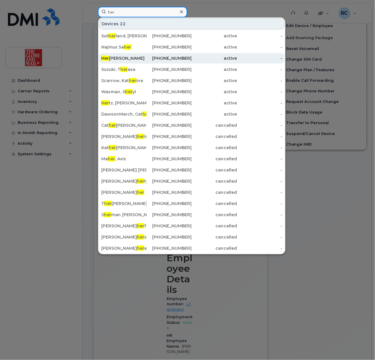
type input "her"
click at [128, 57] on div "Her rera, Victor" at bounding box center [123, 58] width 45 height 6
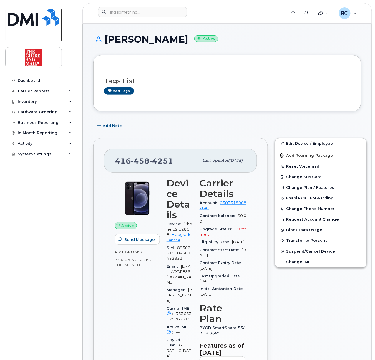
click at [26, 22] on img at bounding box center [34, 17] width 52 height 18
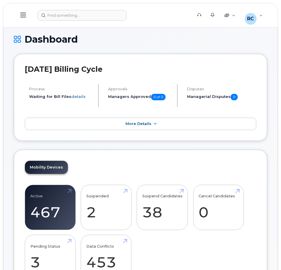
click at [24, 13] on icon at bounding box center [23, 15] width 6 height 6
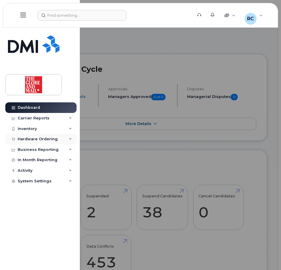
click at [34, 137] on div "Hardware Ordering" at bounding box center [38, 139] width 40 height 5
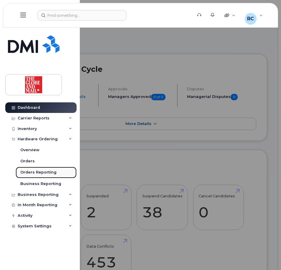
click at [38, 172] on div "Orders Reporting" at bounding box center [38, 172] width 36 height 5
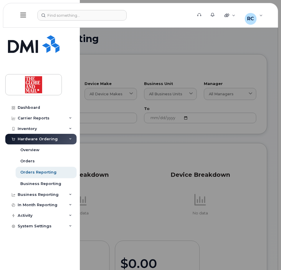
click at [116, 204] on div at bounding box center [140, 135] width 281 height 270
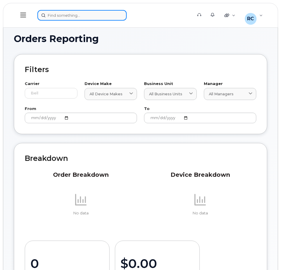
click at [99, 17] on div at bounding box center [112, 15] width 151 height 11
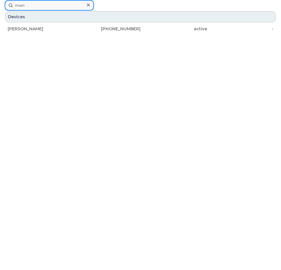
type input "mwri"
click at [35, 21] on div "Devices" at bounding box center [140, 16] width 270 height 11
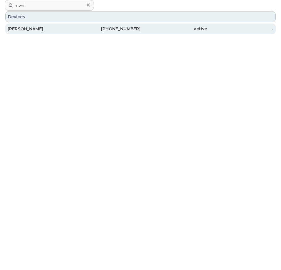
click at [74, 33] on div "[PERSON_NAME]" at bounding box center [107, 29] width 67 height 11
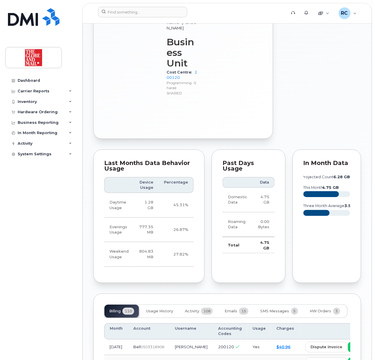
scroll to position [505, 0]
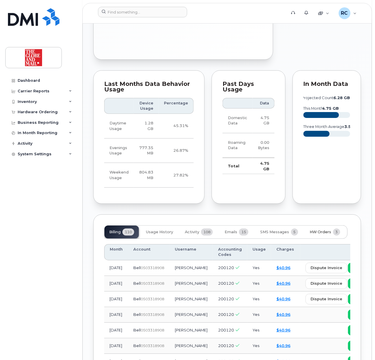
click at [318, 230] on span "HW Orders" at bounding box center [320, 232] width 21 height 5
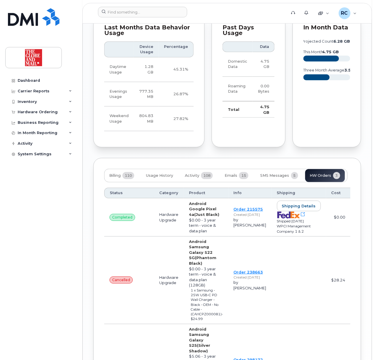
scroll to position [622, 0]
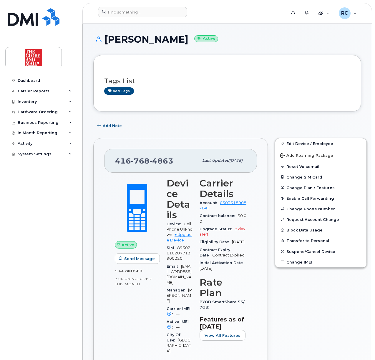
scroll to position [157, 0]
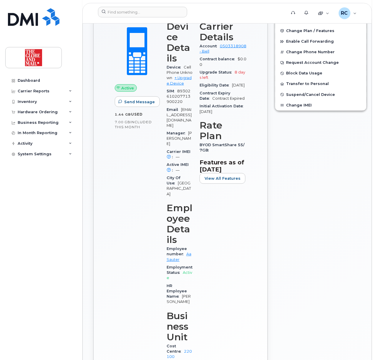
click at [125, 215] on div "Active Send Message 1.44 GB  used 7.00 GB  included this month" at bounding box center [137, 196] width 52 height 357
